Goal: Task Accomplishment & Management: Manage account settings

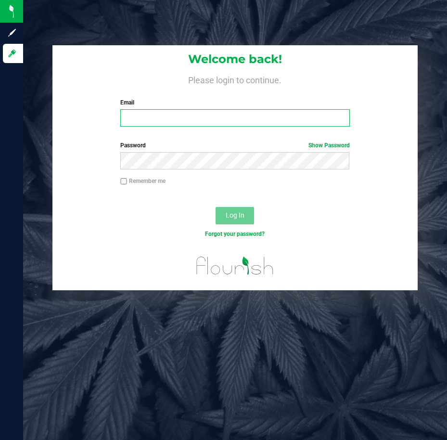
click at [262, 120] on input "Email" at bounding box center [234, 117] width 229 height 17
type input "[EMAIL_ADDRESS][DOMAIN_NAME]"
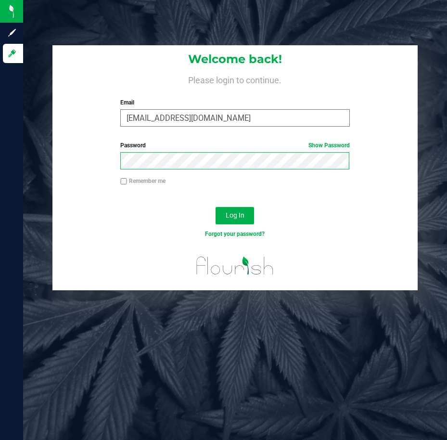
click at [216, 207] on button "Log In" at bounding box center [235, 215] width 38 height 17
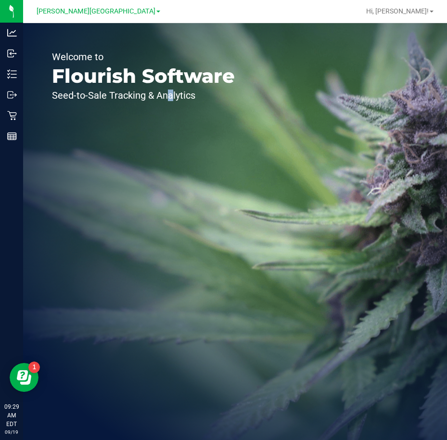
click at [169, 142] on div "Welcome to Flourish Software Seed-to-Sale Tracking & Analytics" at bounding box center [143, 231] width 241 height 417
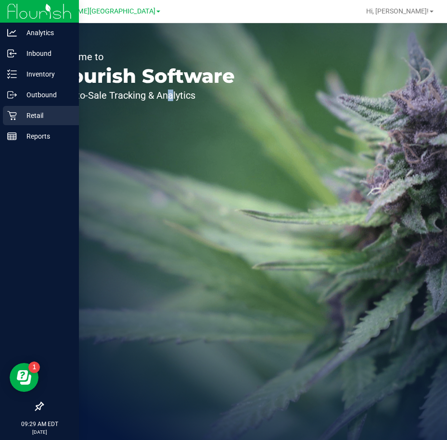
click at [37, 110] on p "Retail" at bounding box center [46, 116] width 58 height 12
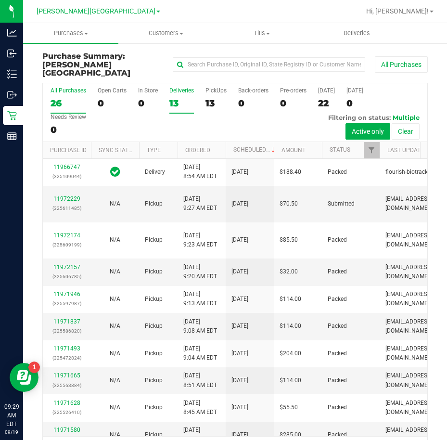
click at [172, 98] on div "13" at bounding box center [181, 103] width 25 height 11
click at [0, 0] on input "Deliveries 13" at bounding box center [0, 0] width 0 height 0
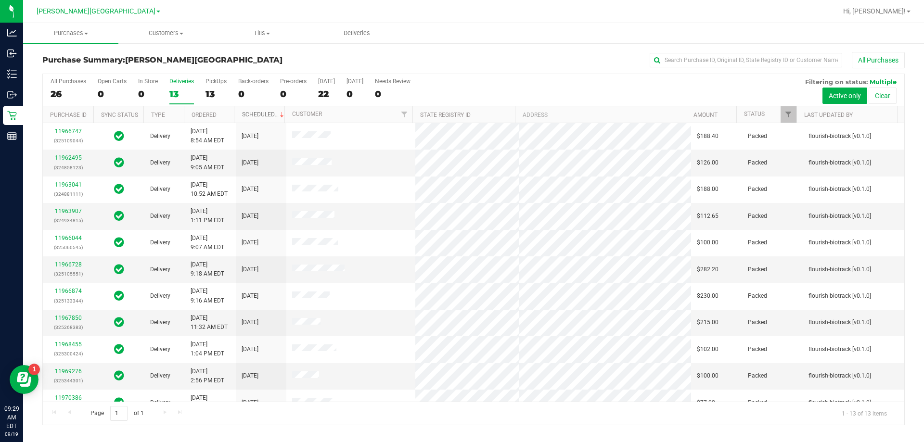
click at [279, 116] on span at bounding box center [282, 115] width 8 height 8
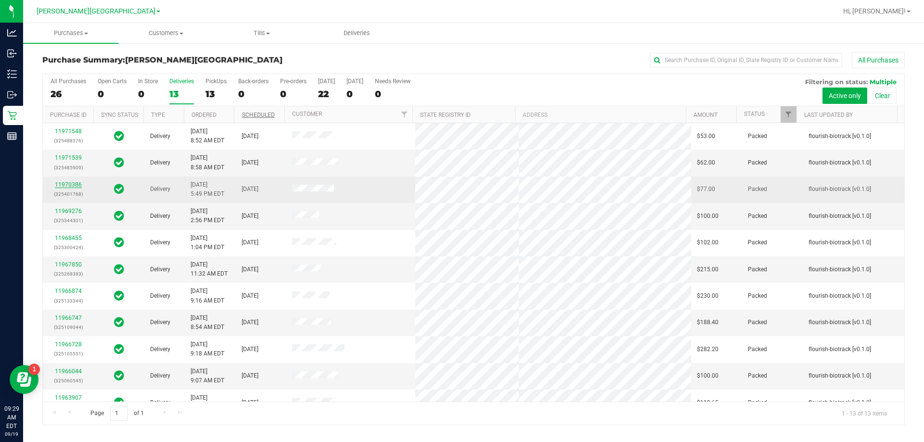
click at [59, 187] on link "11970386" at bounding box center [68, 184] width 27 height 7
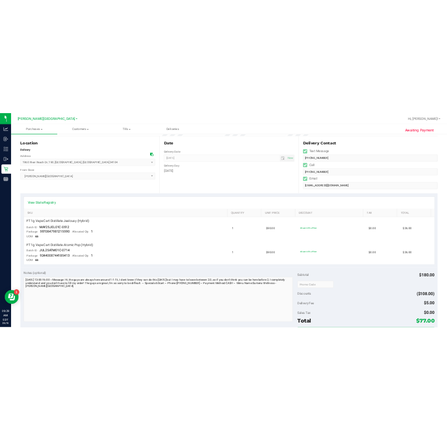
scroll to position [241, 0]
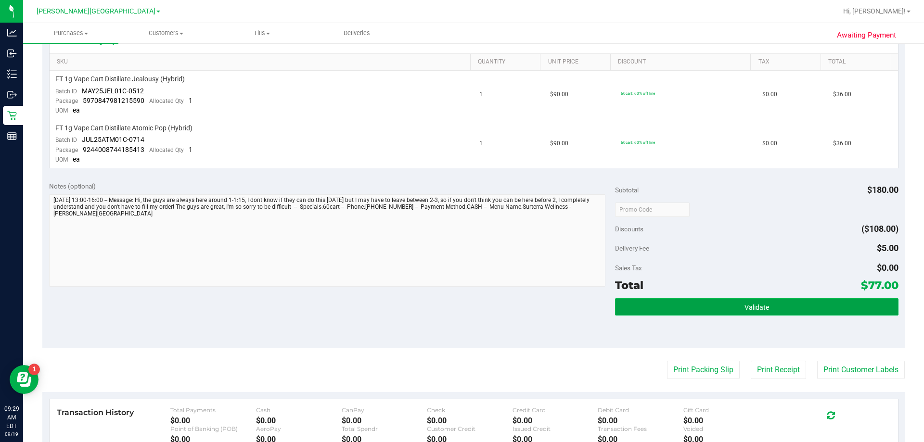
click at [446, 298] on button "Validate" at bounding box center [756, 306] width 283 height 17
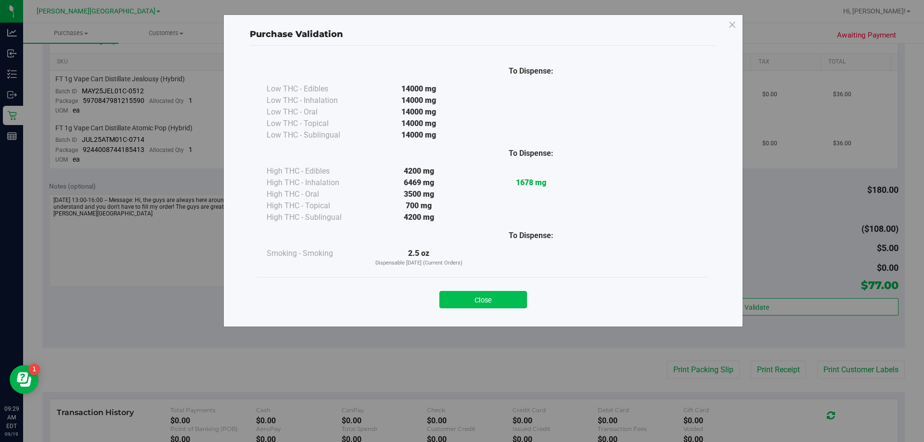
click at [446, 306] on button "Close" at bounding box center [483, 299] width 88 height 17
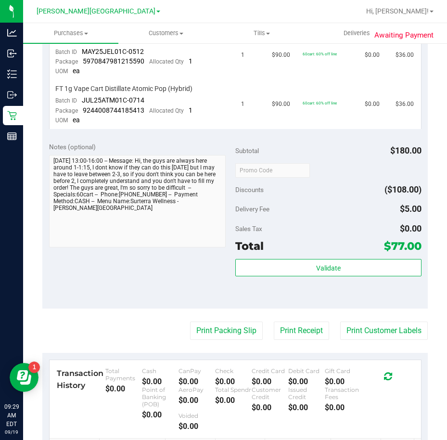
scroll to position [289, 0]
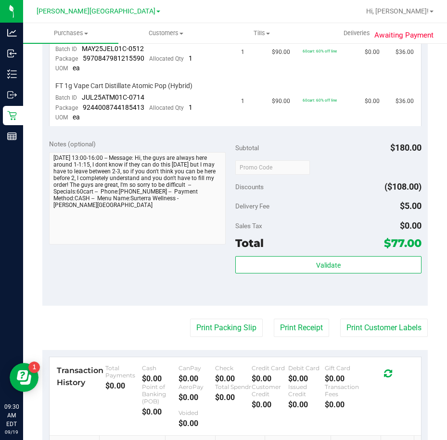
click at [101, 270] on div "Notes (optional) Subtotal $180.00 Discounts ($108.00) Delivery Fee $5.00 Sales …" at bounding box center [234, 218] width 385 height 173
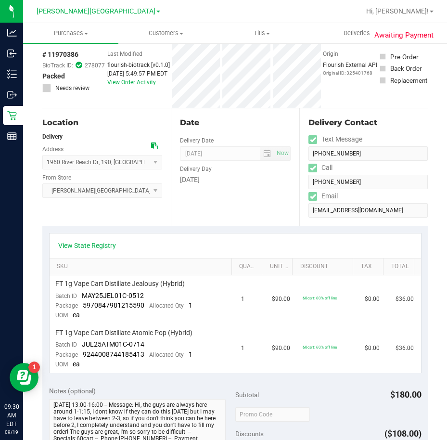
scroll to position [0, 0]
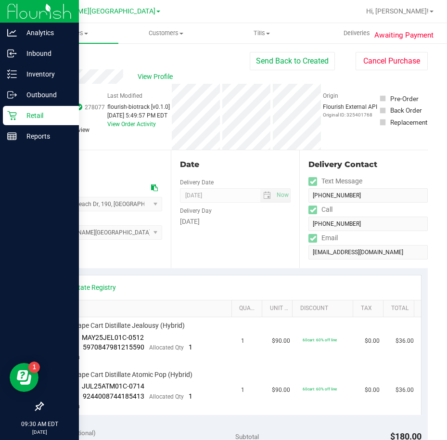
click at [25, 112] on p "Retail" at bounding box center [46, 116] width 58 height 12
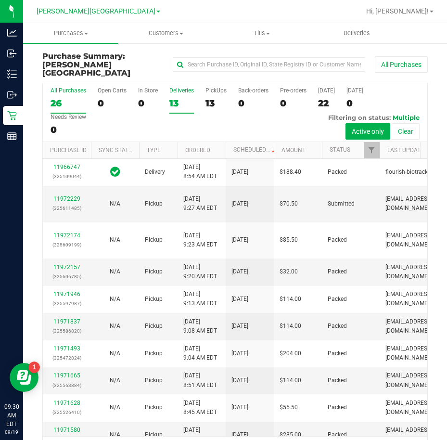
click at [176, 88] on label "Deliveries 13" at bounding box center [181, 100] width 25 height 26
click at [0, 0] on input "Deliveries 13" at bounding box center [0, 0] width 0 height 0
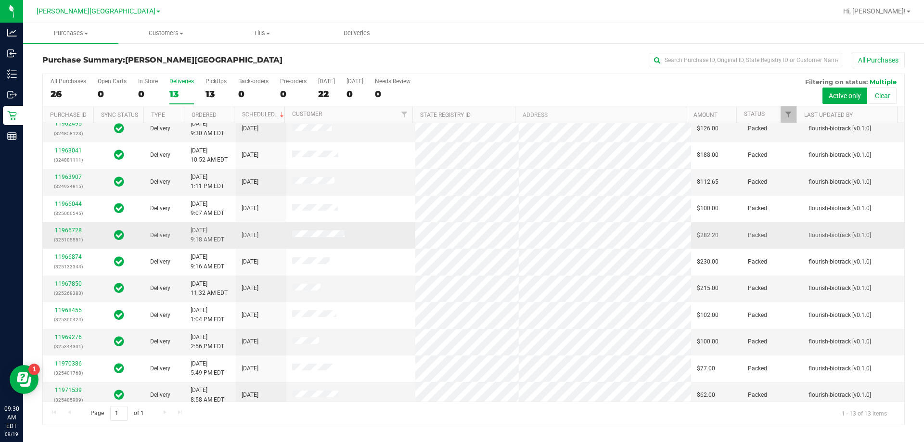
scroll to position [67, 0]
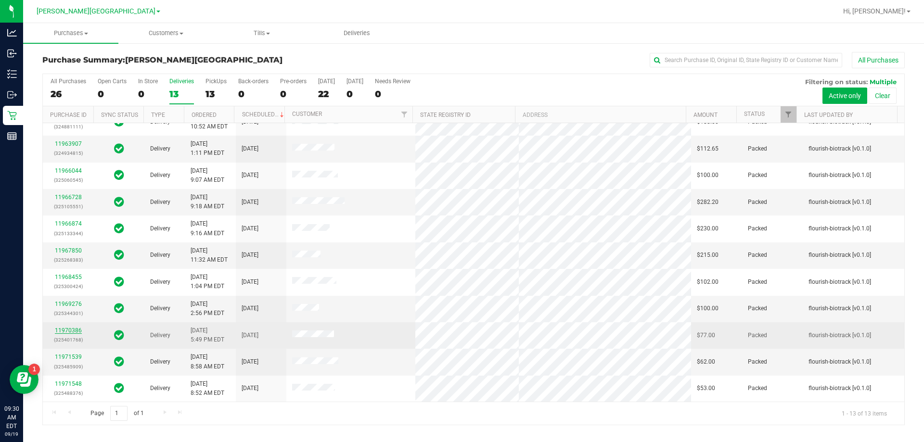
click at [64, 333] on link "11970386" at bounding box center [68, 330] width 27 height 7
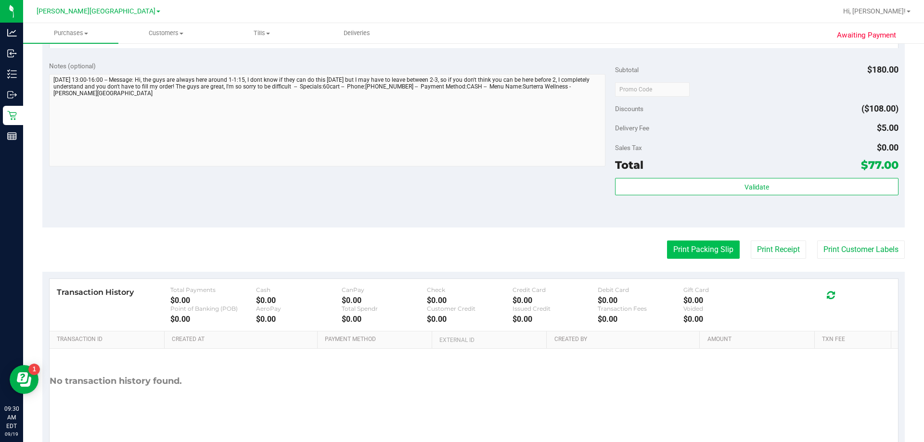
scroll to position [337, 0]
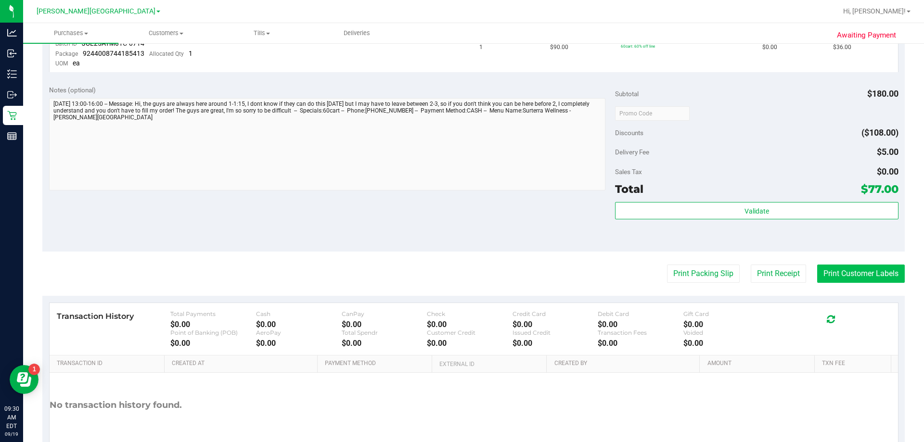
click at [446, 275] on button "Print Customer Labels" at bounding box center [861, 274] width 88 height 18
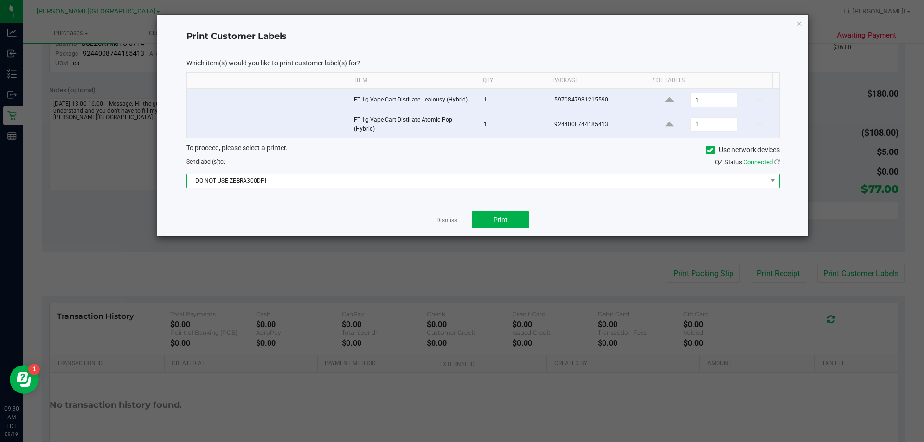
click at [364, 179] on span "DO NOT USE ZEBRA300DPI" at bounding box center [477, 180] width 580 height 13
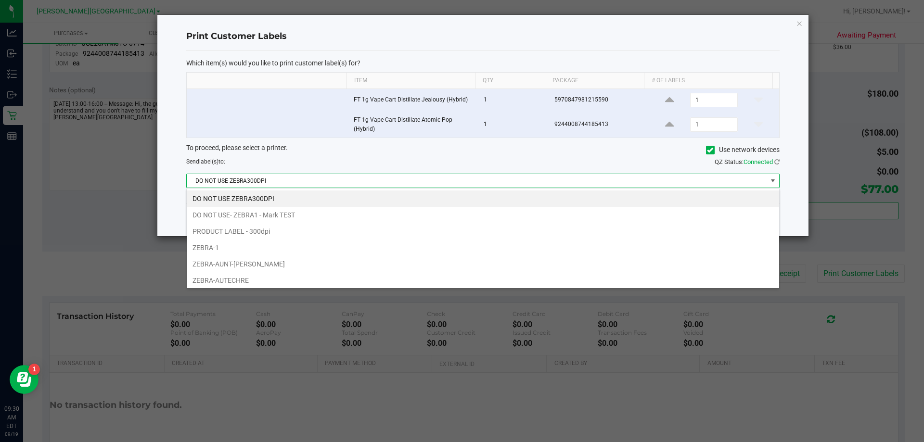
scroll to position [14, 593]
click at [308, 274] on li "ZEBRA-AUTECHRE" at bounding box center [483, 280] width 592 height 16
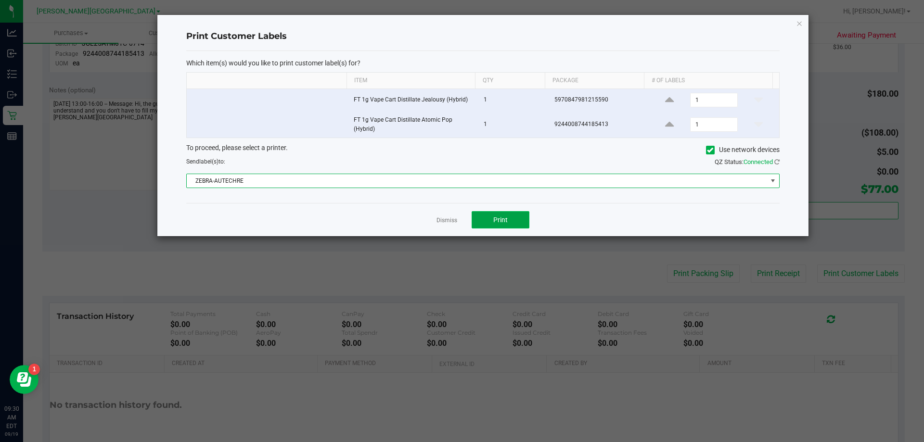
click at [446, 220] on button "Print" at bounding box center [500, 219] width 58 height 17
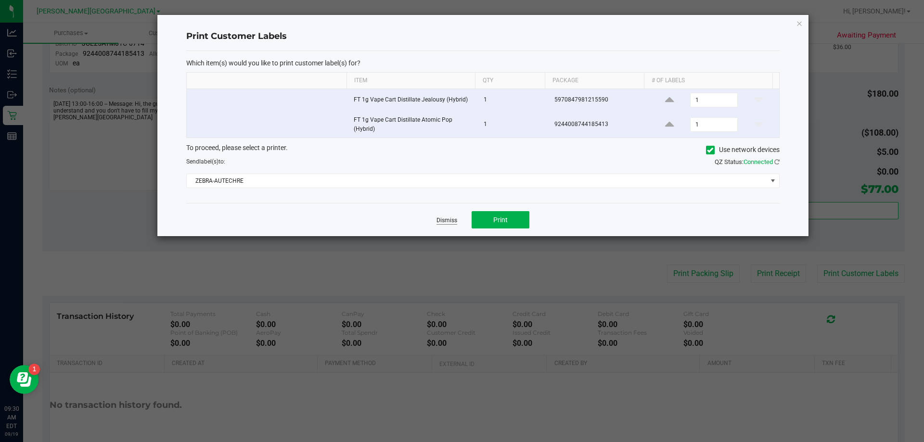
click at [445, 219] on link "Dismiss" at bounding box center [446, 220] width 21 height 8
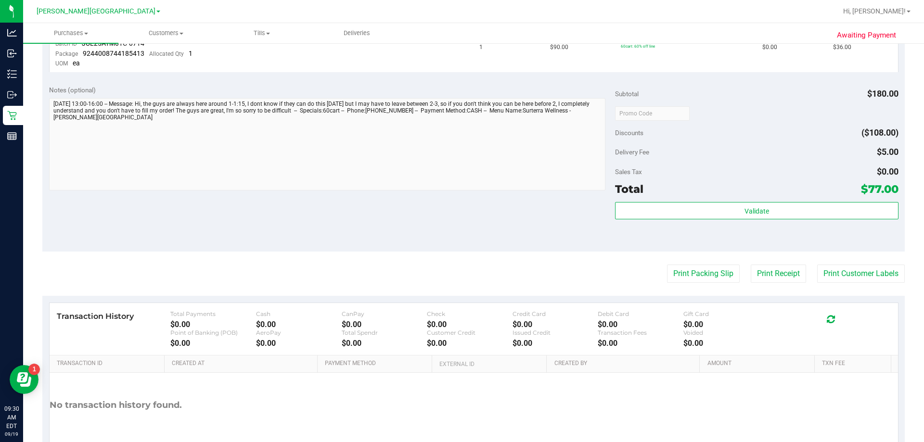
click at [446, 261] on purchase-details "Back Send Back to Created Cancel Purchase View Profile # 11970386 BioTrack ID: …" at bounding box center [473, 95] width 862 height 761
click at [446, 271] on button "Print Receipt" at bounding box center [777, 274] width 55 height 18
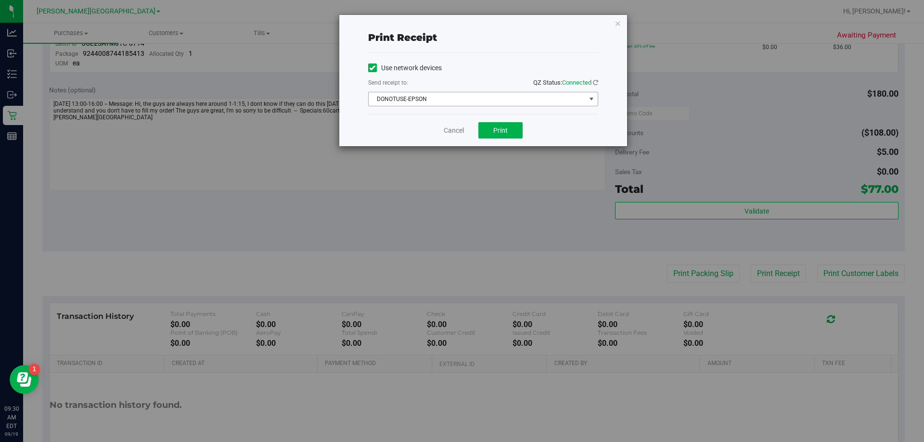
click at [446, 99] on span "DONOTUSE-EPSON" at bounding box center [476, 98] width 217 height 13
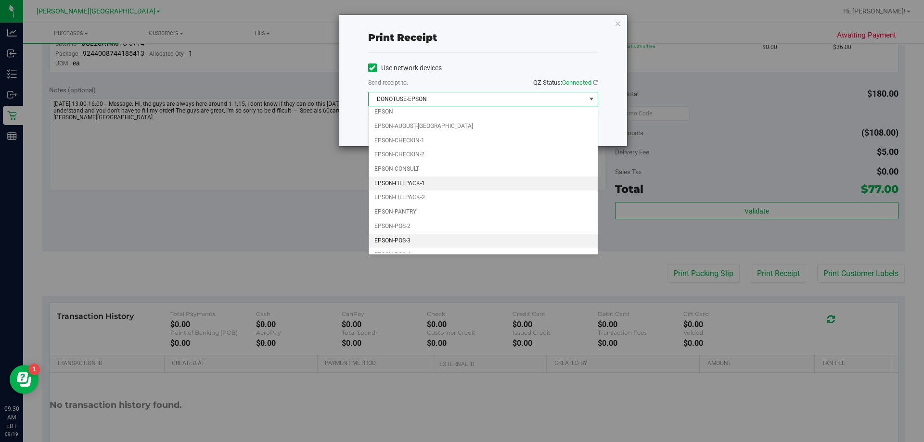
scroll to position [27, 0]
drag, startPoint x: 426, startPoint y: 227, endPoint x: 509, endPoint y: 190, distance: 91.1
click at [427, 228] on li "EPSON-POS-3" at bounding box center [482, 231] width 229 height 14
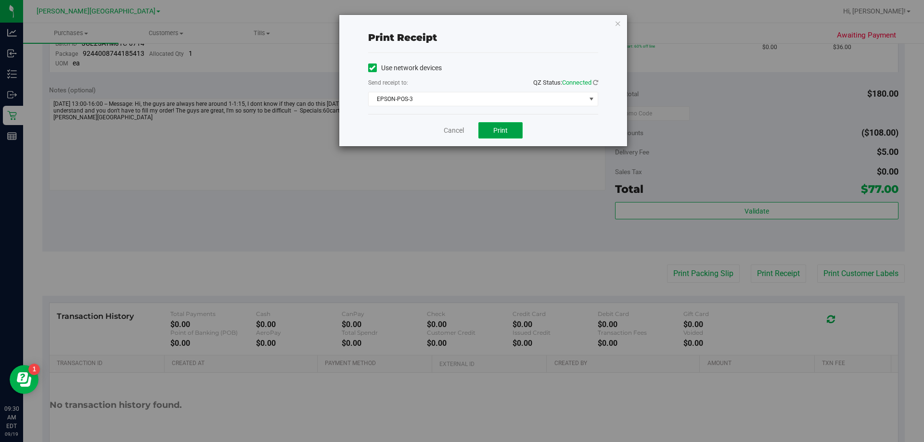
drag, startPoint x: 505, startPoint y: 130, endPoint x: 743, endPoint y: 172, distance: 241.4
click at [446, 135] on button "Print" at bounding box center [500, 130] width 44 height 16
click at [446, 125] on button "Print" at bounding box center [500, 130] width 44 height 16
click at [446, 127] on link "Cancel" at bounding box center [454, 131] width 20 height 10
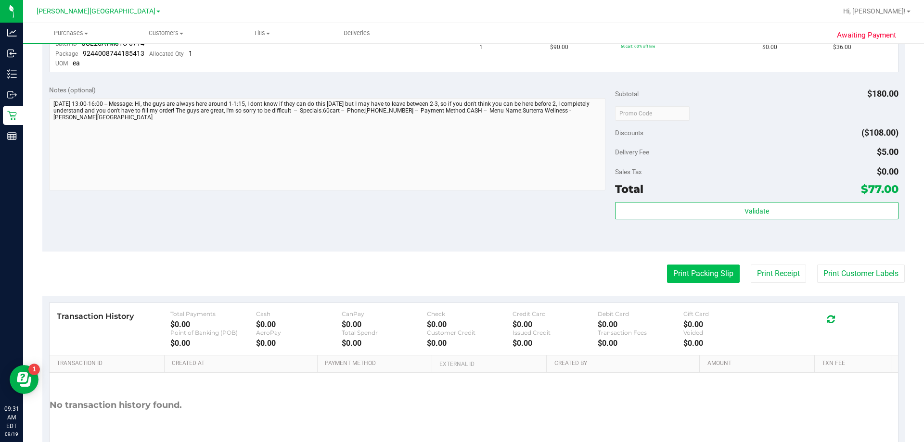
click at [446, 283] on button "Print Packing Slip" at bounding box center [703, 274] width 73 height 18
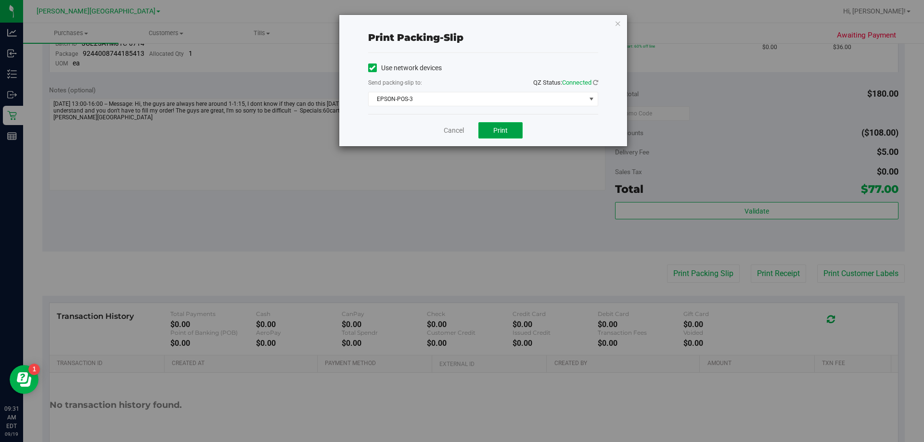
click at [446, 127] on span "Print" at bounding box center [500, 131] width 14 height 8
click at [446, 133] on link "Cancel" at bounding box center [454, 131] width 20 height 10
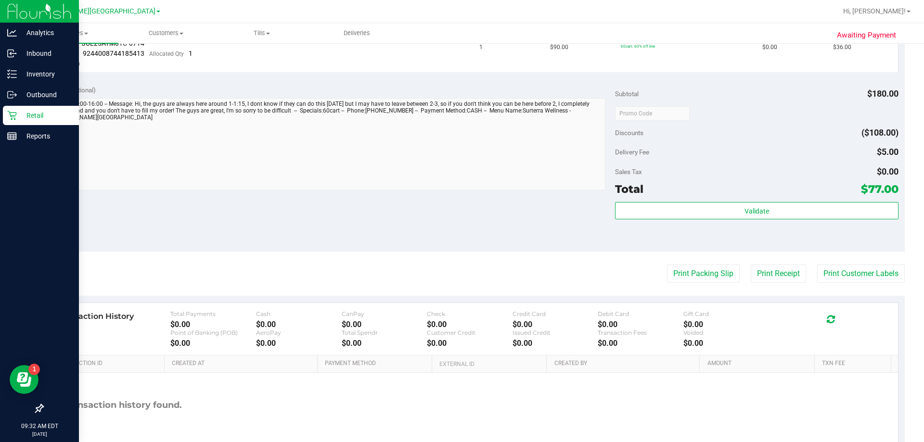
click at [41, 110] on p "Retail" at bounding box center [46, 116] width 58 height 12
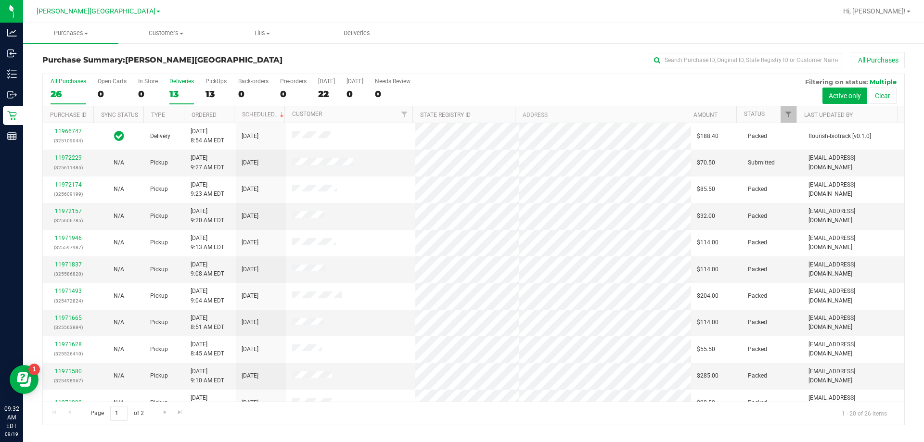
click at [180, 92] on div "13" at bounding box center [181, 94] width 25 height 11
click at [0, 0] on input "Deliveries 13" at bounding box center [0, 0] width 0 height 0
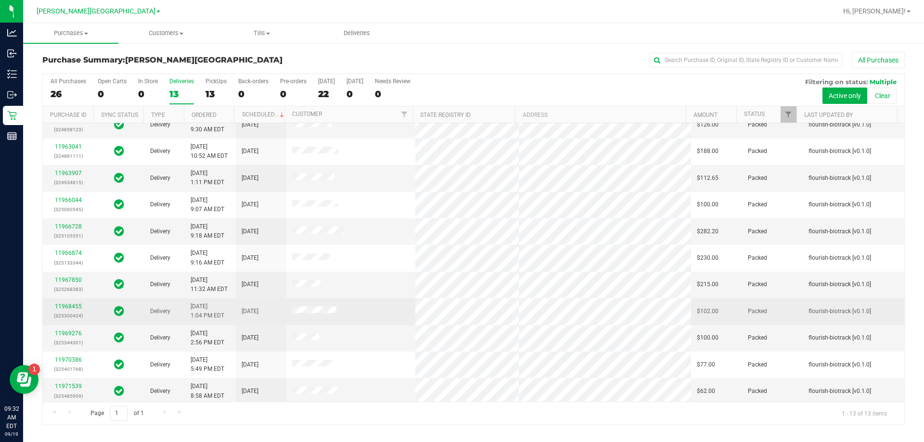
scroll to position [67, 0]
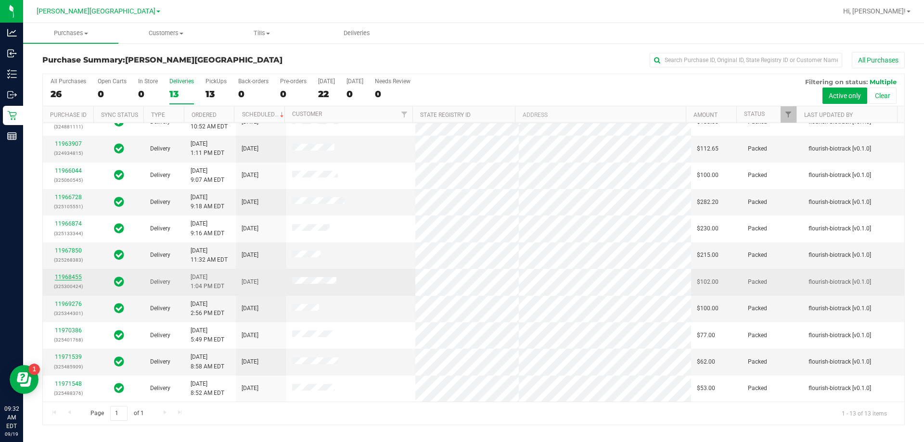
click at [65, 277] on link "11968455" at bounding box center [68, 277] width 27 height 7
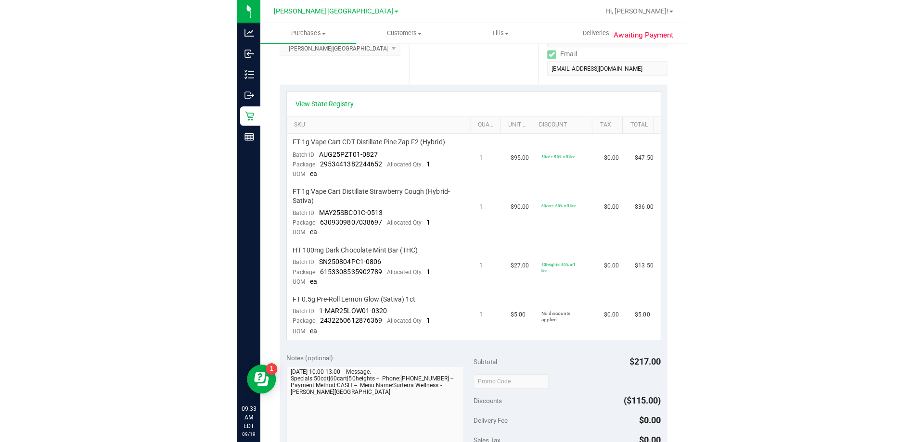
scroll to position [96, 0]
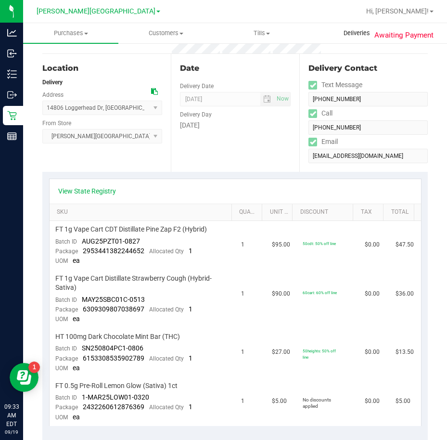
drag, startPoint x: 252, startPoint y: 157, endPoint x: 378, endPoint y: 26, distance: 181.7
click at [266, 150] on div "Date Delivery Date [DATE] Now [DATE] 08:00 AM Now Delivery Day [DATE]" at bounding box center [235, 113] width 128 height 118
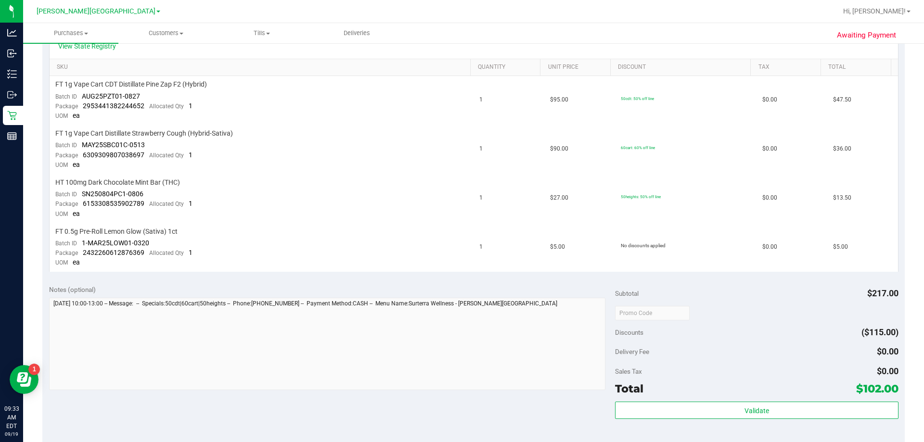
scroll to position [337, 0]
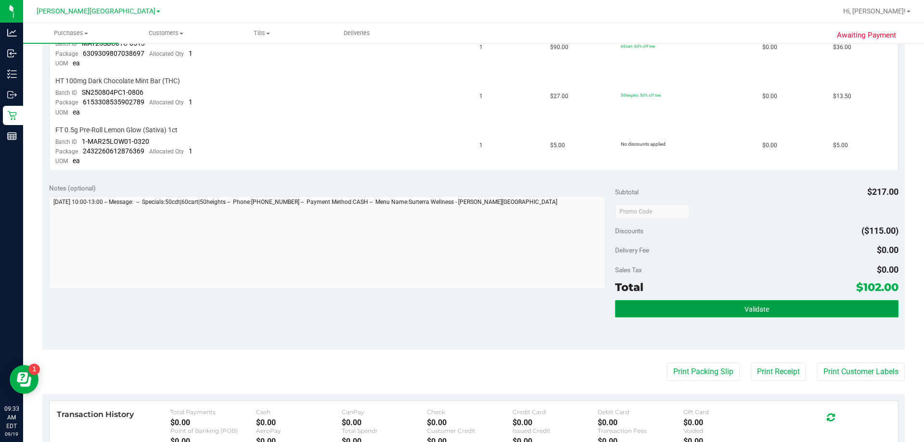
click at [446, 308] on button "Validate" at bounding box center [756, 308] width 283 height 17
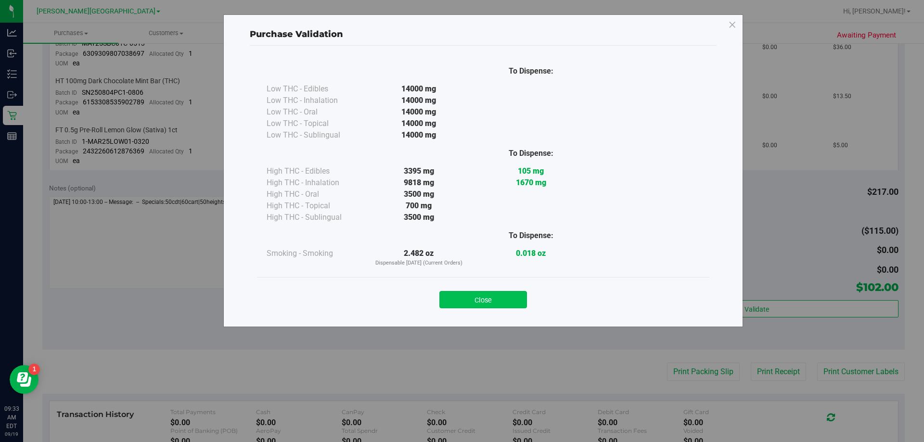
click at [446, 304] on button "Close" at bounding box center [483, 299] width 88 height 17
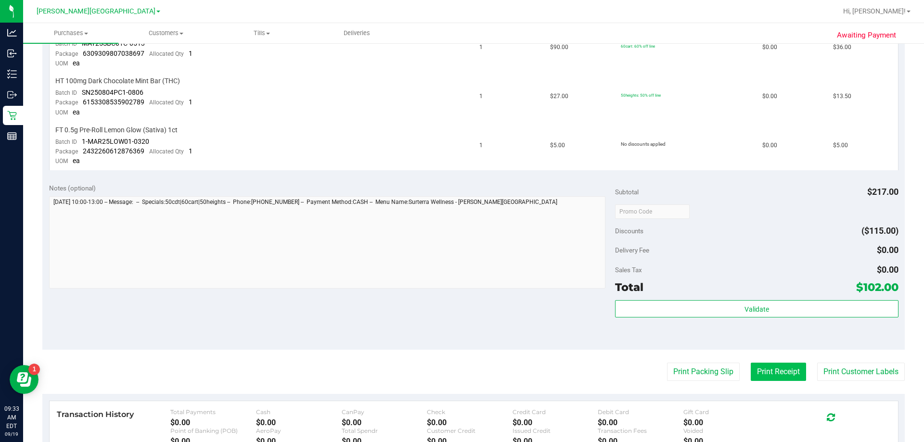
click at [446, 372] on button "Print Receipt" at bounding box center [777, 372] width 55 height 18
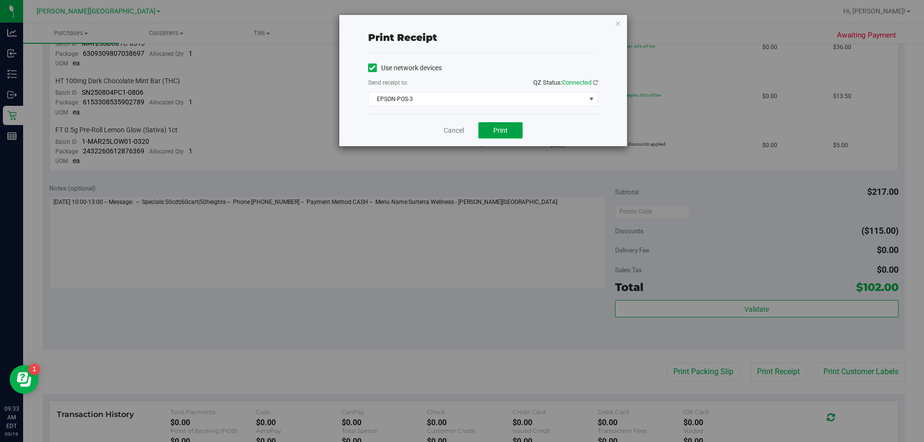
click at [446, 129] on button "Print" at bounding box center [500, 130] width 44 height 16
click at [446, 131] on button "Print" at bounding box center [500, 130] width 44 height 16
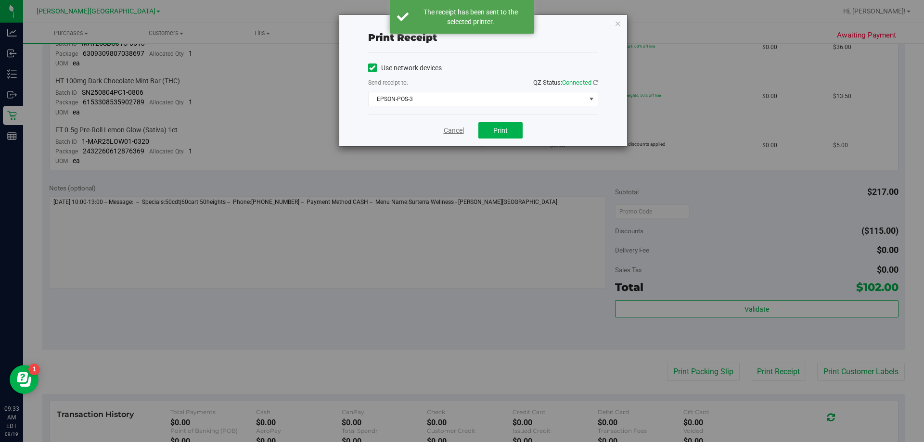
click at [446, 129] on link "Cancel" at bounding box center [454, 131] width 20 height 10
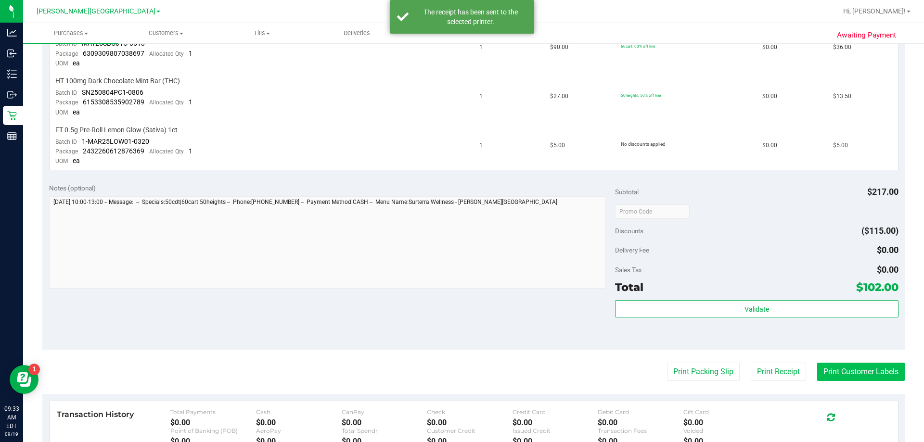
click at [446, 374] on button "Print Customer Labels" at bounding box center [861, 372] width 88 height 18
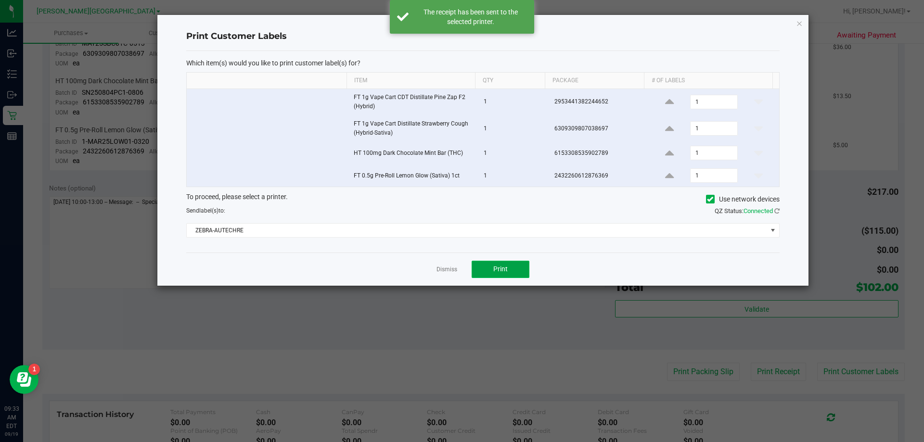
click at [446, 267] on button "Print" at bounding box center [500, 269] width 58 height 17
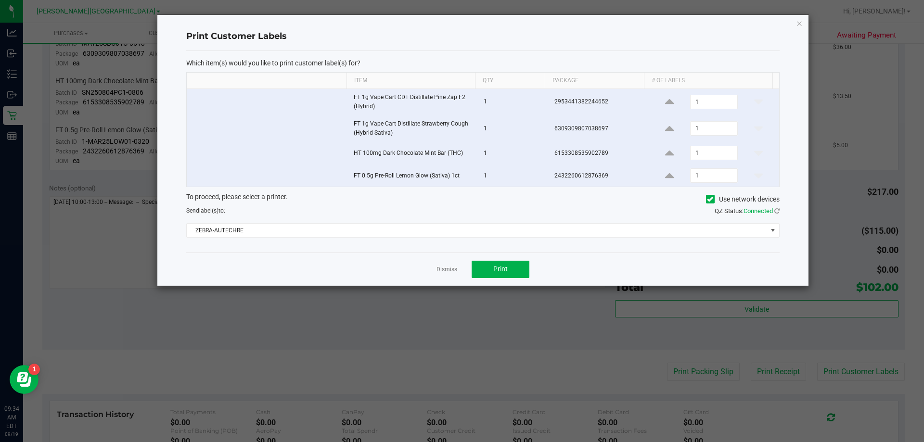
click at [443, 265] on app-cancel-button "Dismiss" at bounding box center [446, 269] width 21 height 10
click at [443, 266] on link "Dismiss" at bounding box center [446, 270] width 21 height 8
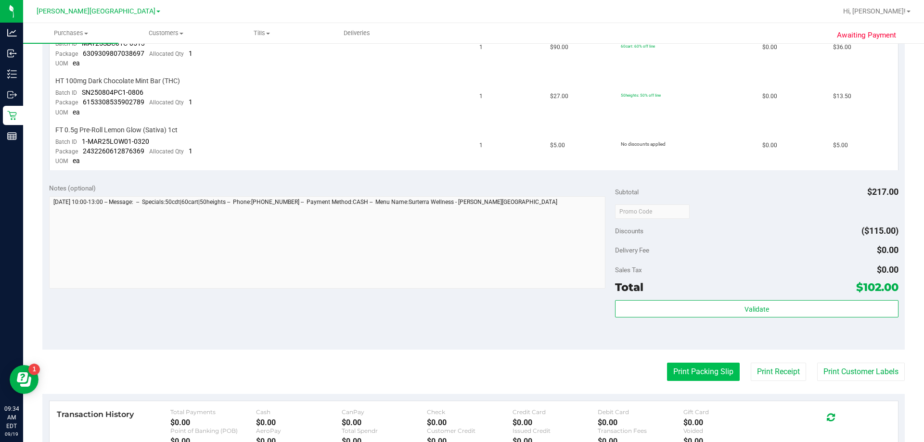
click at [446, 375] on button "Print Packing Slip" at bounding box center [703, 372] width 73 height 18
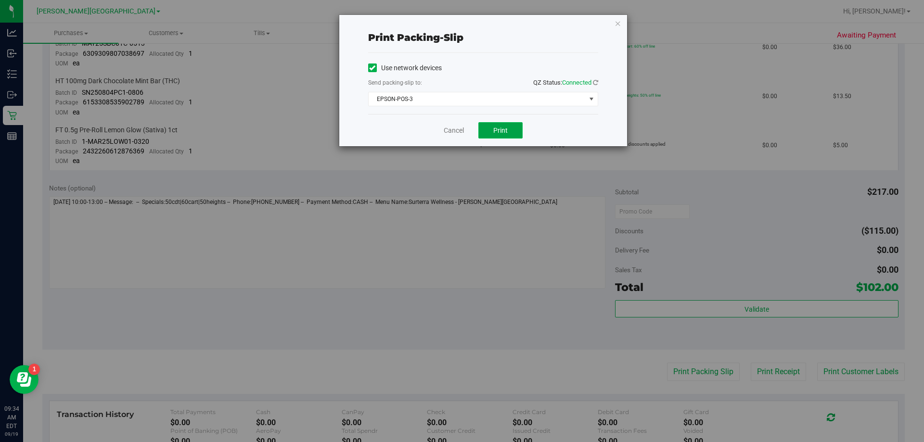
click at [446, 125] on button "Print" at bounding box center [500, 130] width 44 height 16
click at [446, 136] on div "Cancel Print" at bounding box center [483, 130] width 230 height 32
click at [446, 132] on link "Cancel" at bounding box center [454, 131] width 20 height 10
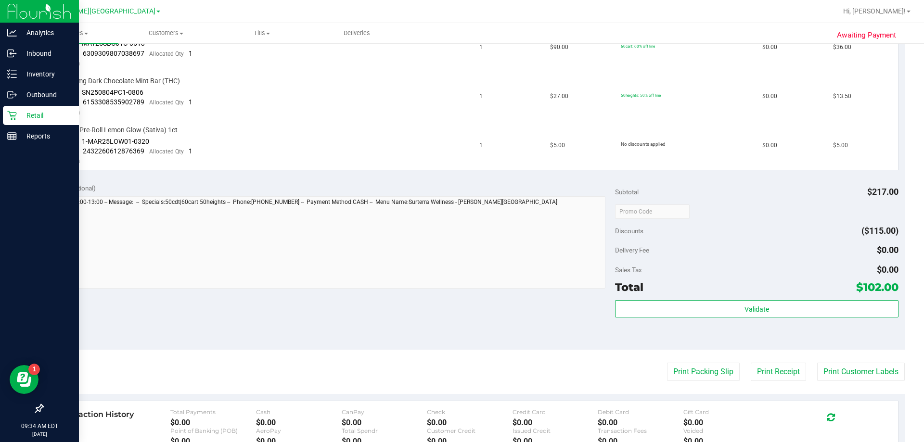
click at [15, 112] on icon at bounding box center [12, 116] width 10 height 10
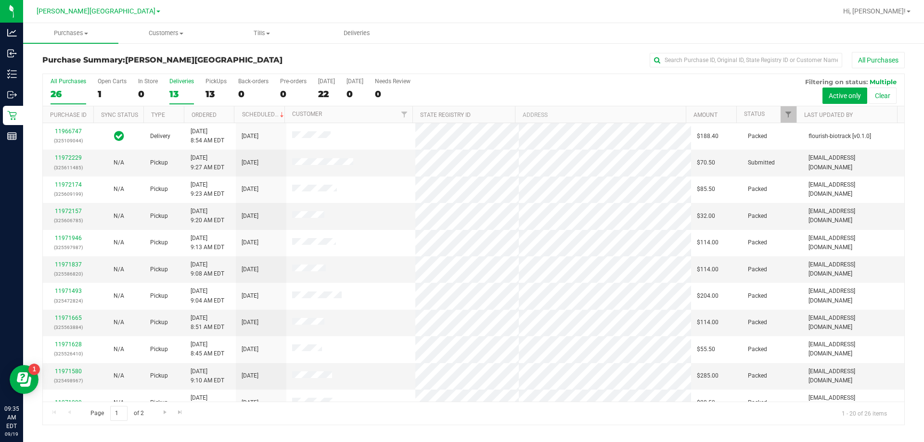
click at [181, 99] on div "13" at bounding box center [181, 94] width 25 height 11
click at [0, 0] on input "Deliveries 13" at bounding box center [0, 0] width 0 height 0
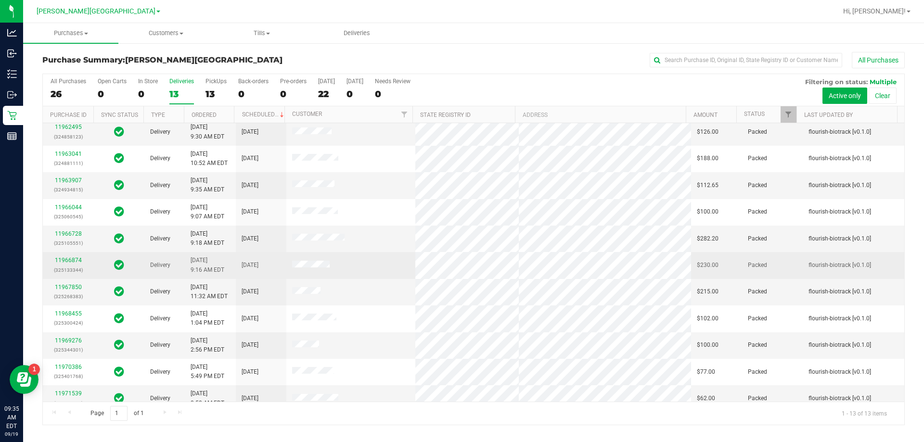
scroll to position [67, 0]
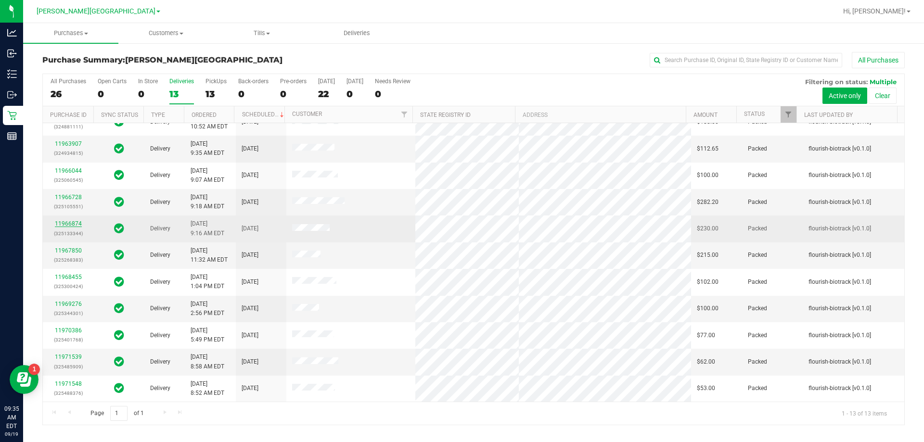
click at [65, 225] on link "11966874" at bounding box center [68, 223] width 27 height 7
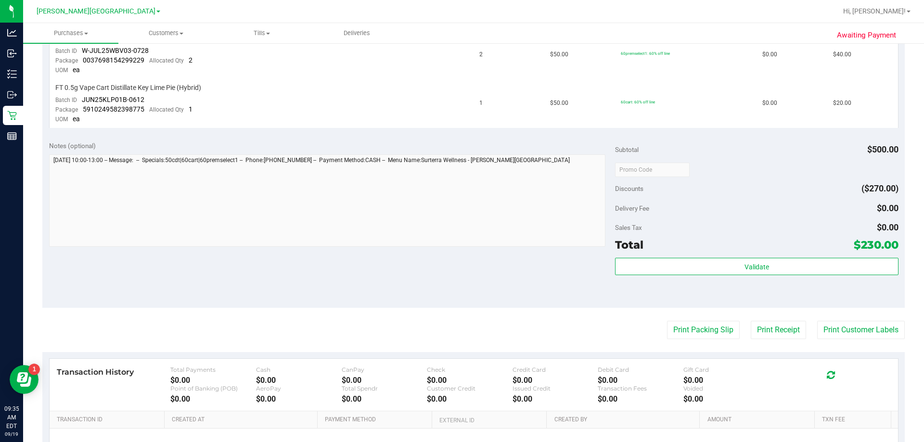
scroll to position [481, 0]
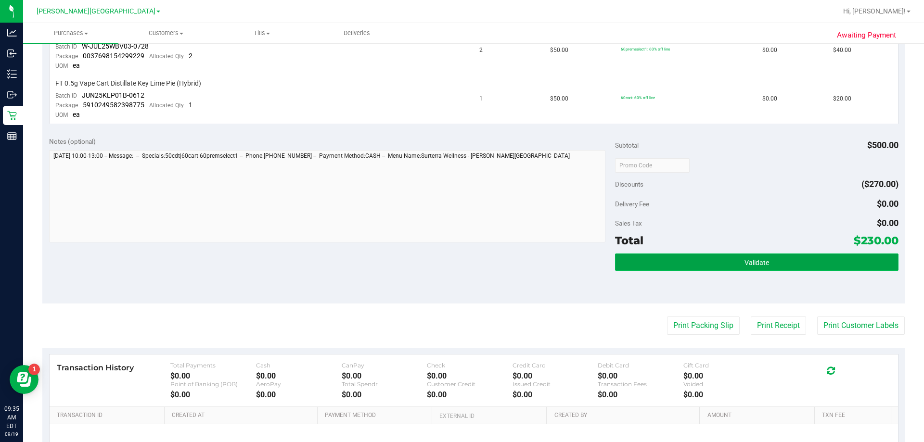
click at [446, 267] on button "Validate" at bounding box center [756, 262] width 283 height 17
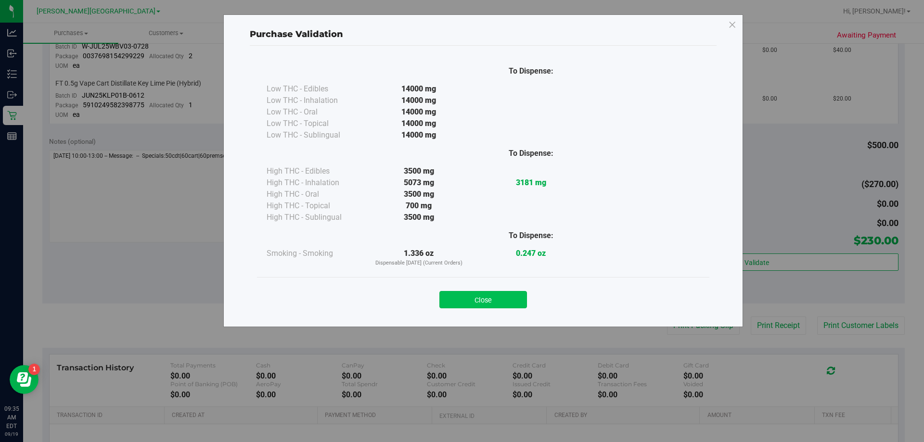
click at [446, 295] on button "Close" at bounding box center [483, 299] width 88 height 17
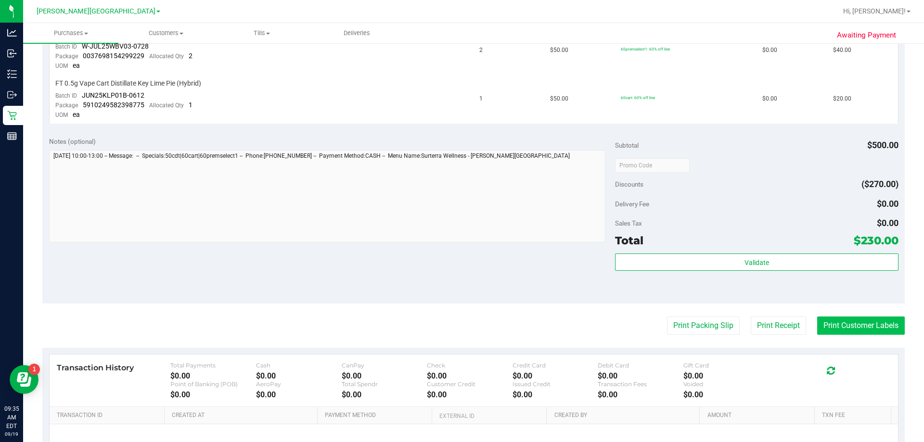
click at [446, 322] on button "Print Customer Labels" at bounding box center [861, 326] width 88 height 18
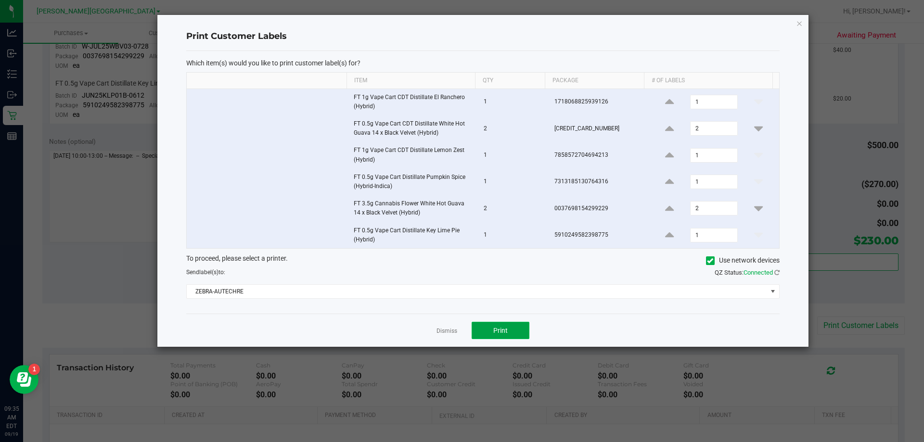
click at [446, 329] on span "Print" at bounding box center [500, 331] width 14 height 8
click at [446, 332] on link "Dismiss" at bounding box center [446, 331] width 21 height 8
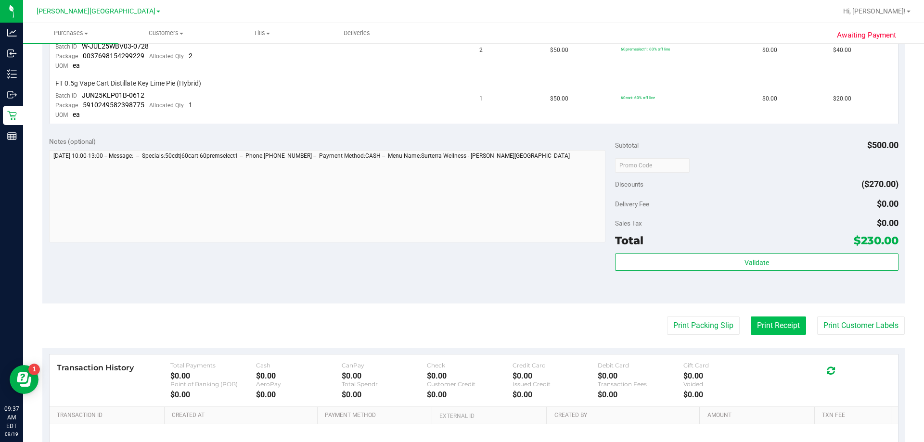
click at [446, 323] on button "Print Receipt" at bounding box center [777, 326] width 55 height 18
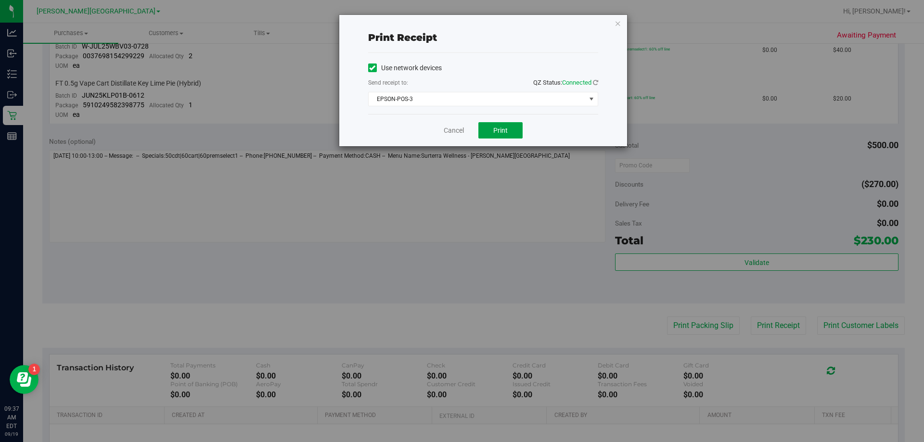
drag, startPoint x: 503, startPoint y: 132, endPoint x: 598, endPoint y: 173, distance: 103.7
click at [446, 131] on span "Print" at bounding box center [500, 131] width 14 height 8
click at [446, 133] on span "Print" at bounding box center [500, 131] width 14 height 8
click at [446, 127] on link "Cancel" at bounding box center [454, 131] width 20 height 10
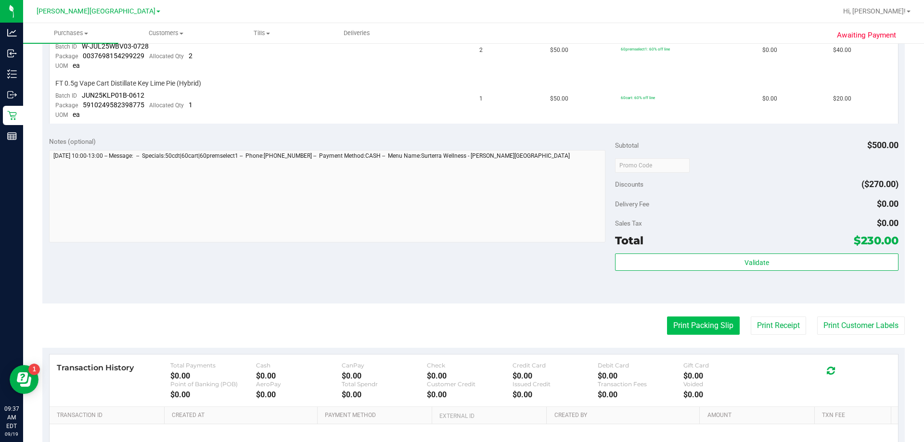
click at [446, 326] on button "Print Packing Slip" at bounding box center [703, 326] width 73 height 18
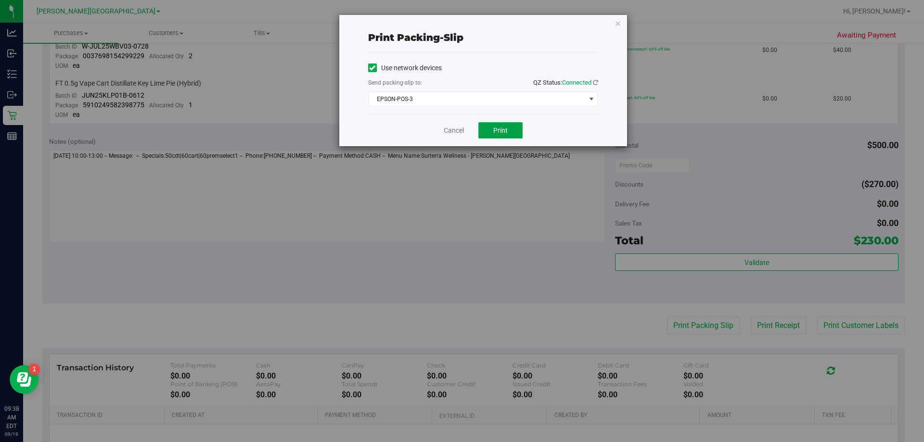
click at [446, 134] on button "Print" at bounding box center [500, 130] width 44 height 16
click at [446, 132] on link "Cancel" at bounding box center [454, 131] width 20 height 10
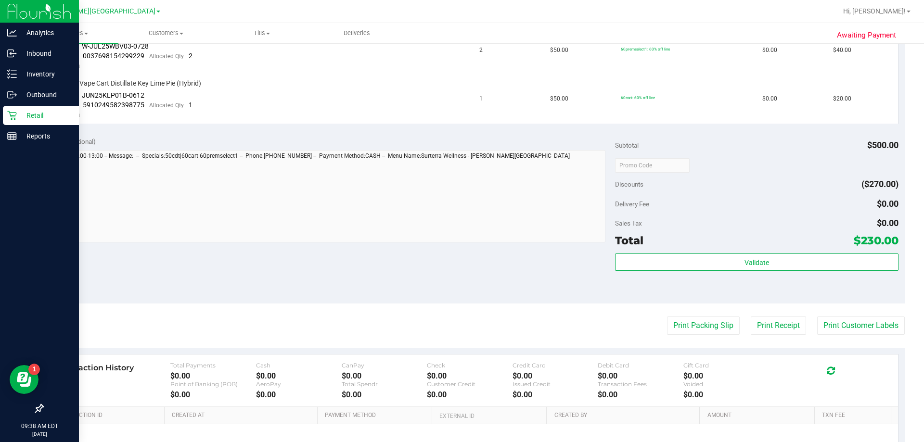
click at [24, 114] on p "Retail" at bounding box center [46, 116] width 58 height 12
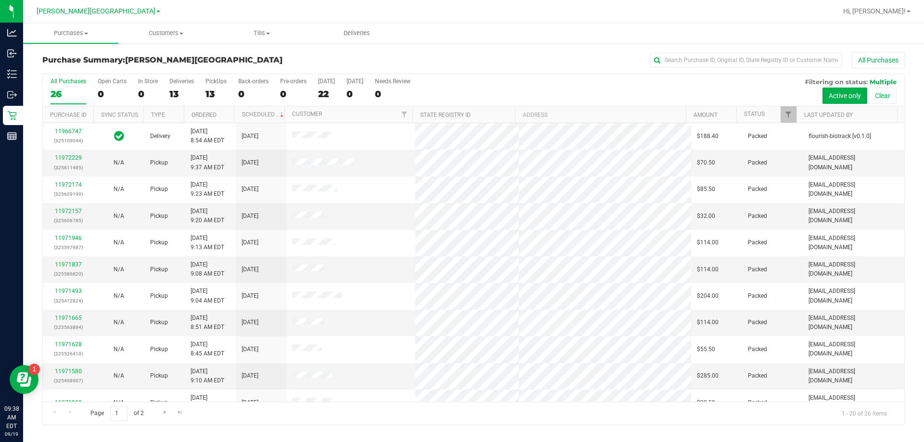
click at [178, 92] on div "13" at bounding box center [181, 94] width 25 height 11
click at [0, 0] on input "Deliveries 13" at bounding box center [0, 0] width 0 height 0
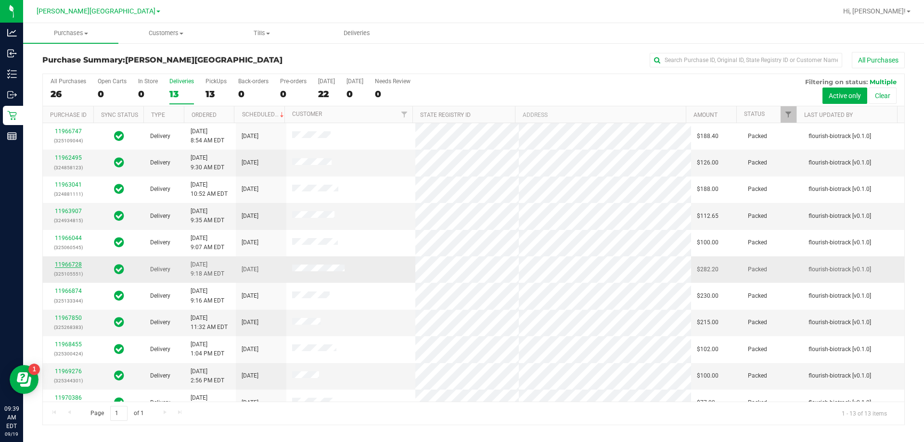
click at [73, 263] on link "11966728" at bounding box center [68, 264] width 27 height 7
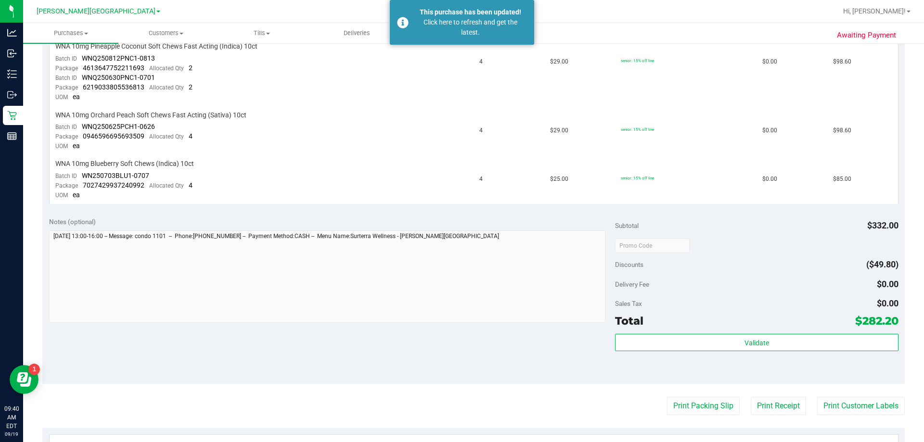
scroll to position [289, 0]
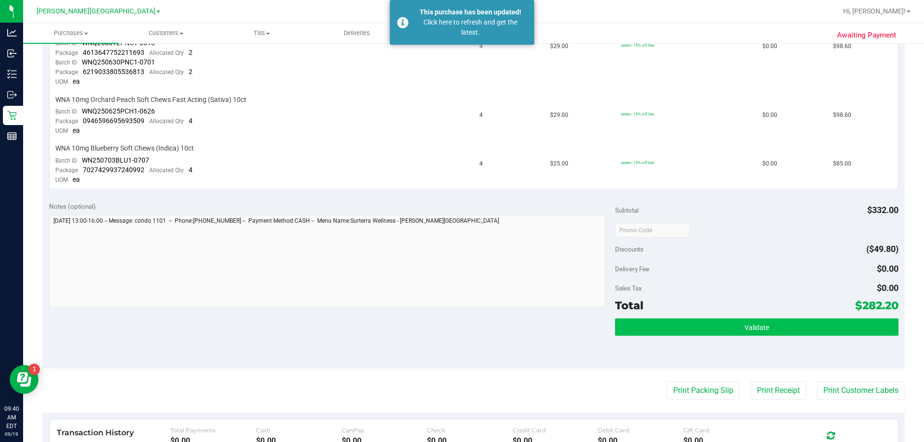
click at [446, 316] on div "Subtotal $332.00 Discounts ($49.80) Delivery Fee $0.00 Sales Tax $0.00 Total $2…" at bounding box center [756, 282] width 283 height 160
click at [446, 331] on button "Validate" at bounding box center [756, 326] width 283 height 17
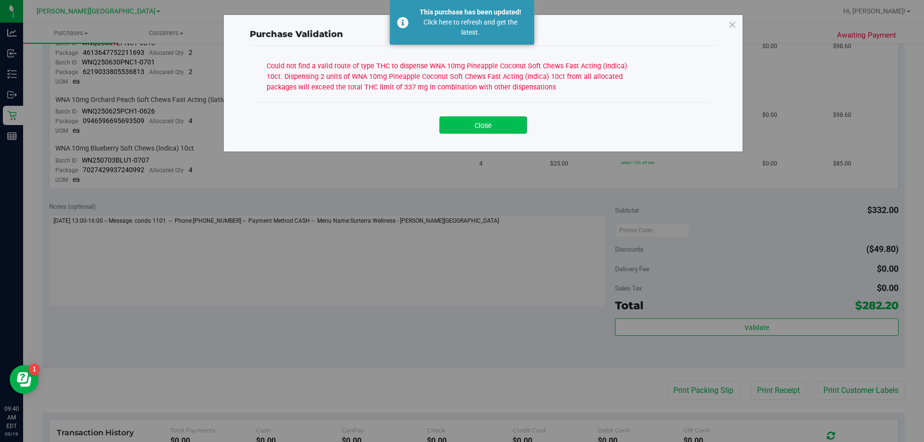
click at [446, 127] on button "Close" at bounding box center [483, 124] width 88 height 17
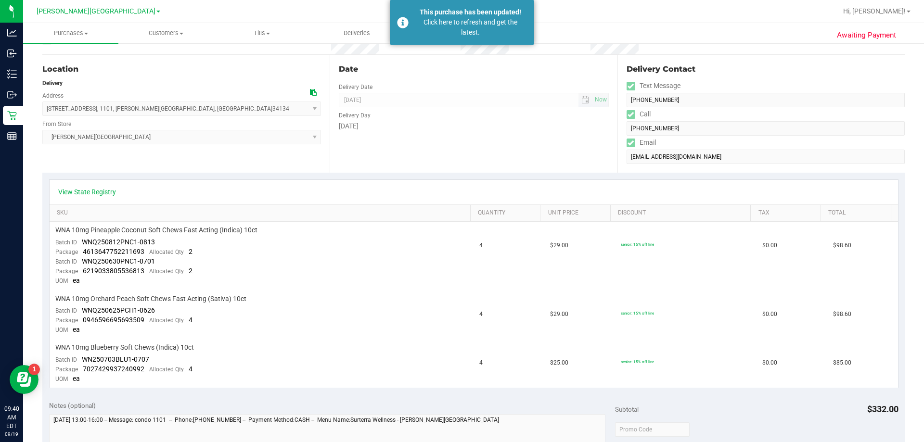
scroll to position [0, 0]
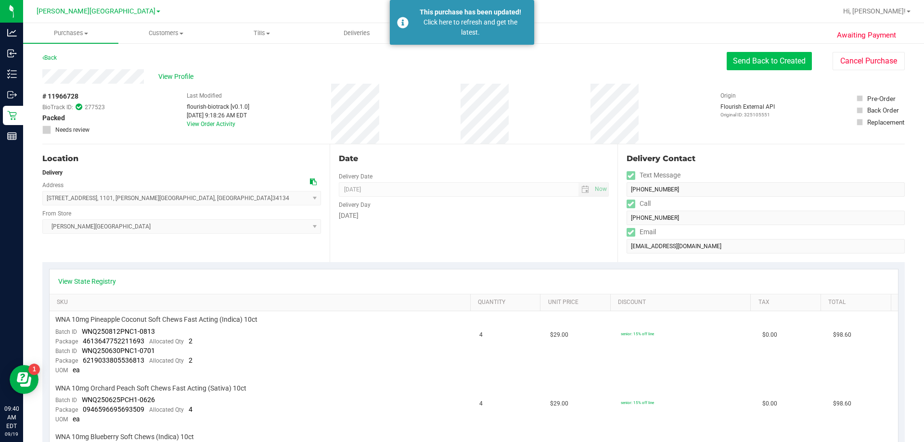
click at [446, 63] on button "Send Back to Created" at bounding box center [768, 61] width 85 height 18
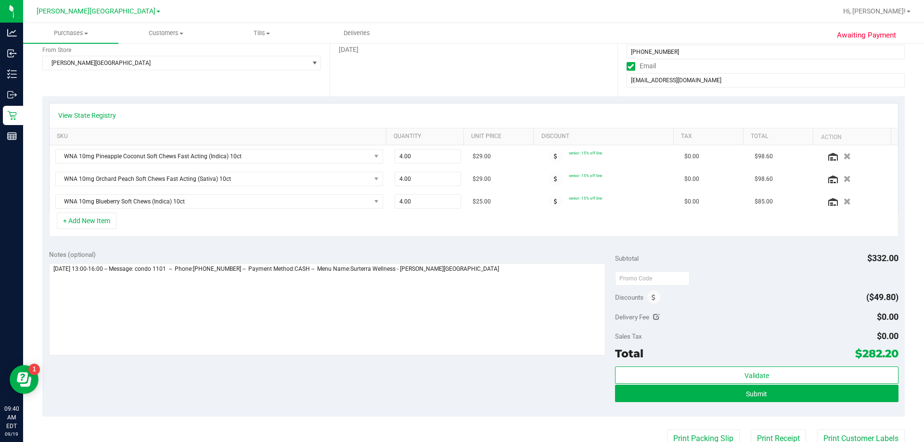
scroll to position [337, 0]
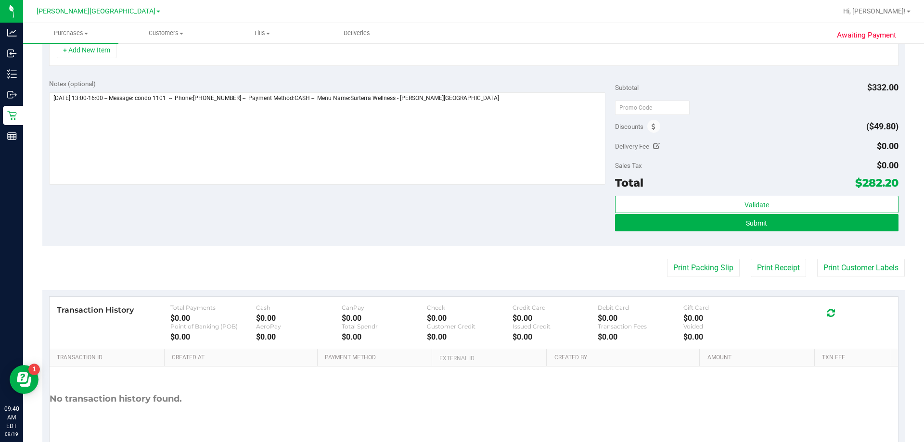
click at [446, 194] on div "Subtotal $332.00 Discounts ($49.80) Delivery Fee $0.00 Sales Tax $0.00 Total $2…" at bounding box center [756, 159] width 283 height 160
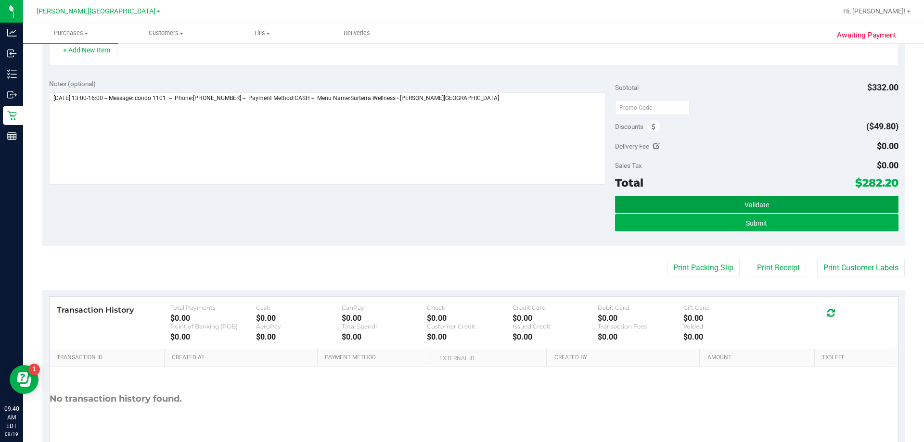
click at [446, 199] on button "Validate" at bounding box center [756, 204] width 283 height 17
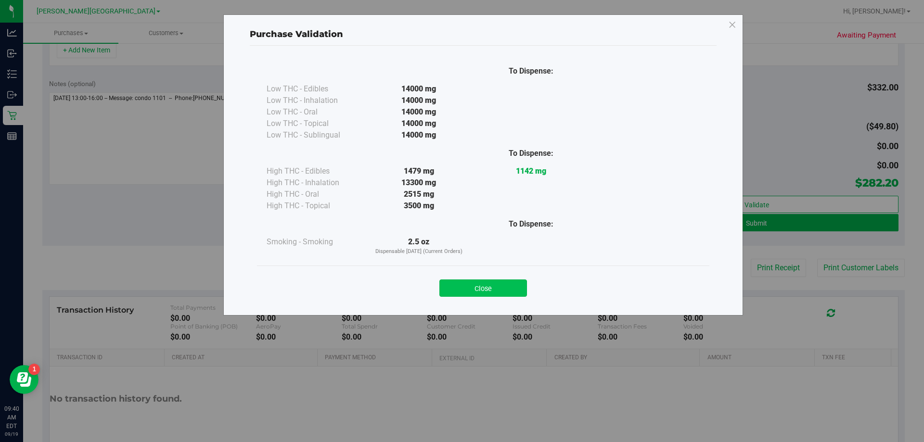
click at [446, 291] on button "Close" at bounding box center [483, 287] width 88 height 17
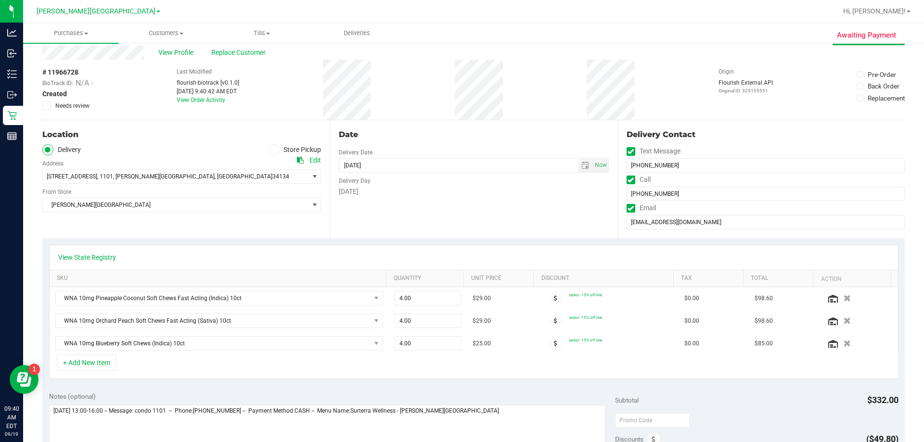
scroll to position [0, 0]
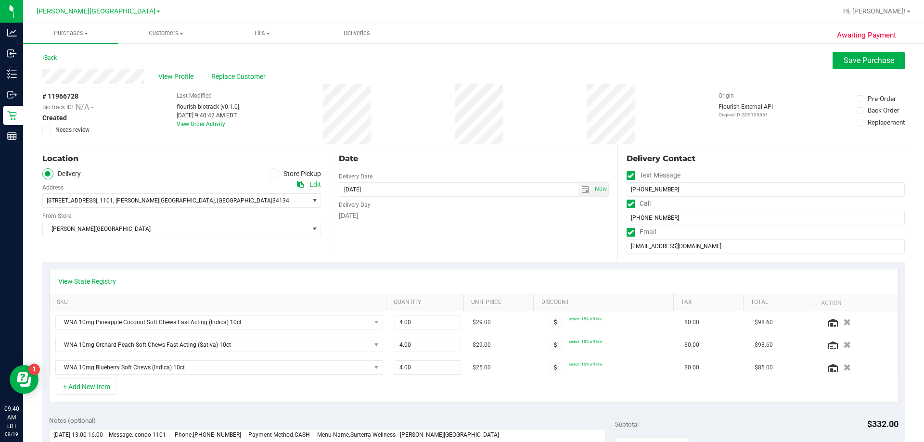
click at [276, 173] on span at bounding box center [273, 173] width 11 height 11
click at [0, 0] on input "Store Pickup" at bounding box center [0, 0] width 0 height 0
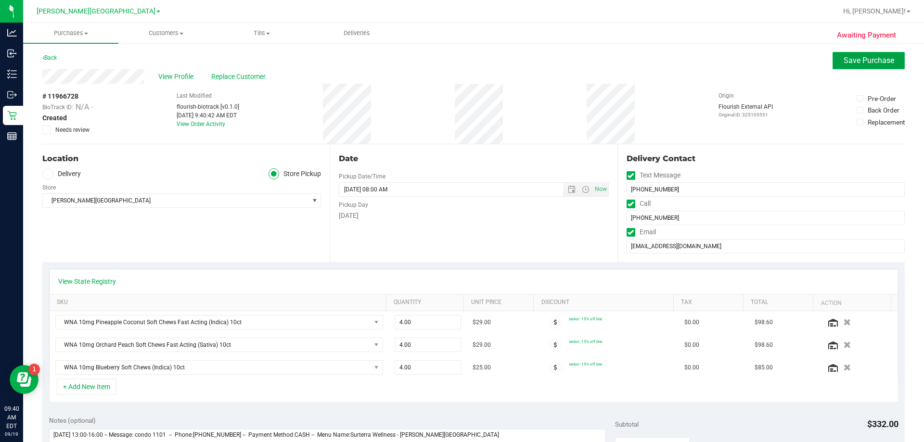
click at [446, 62] on span "Save Purchase" at bounding box center [868, 60] width 51 height 9
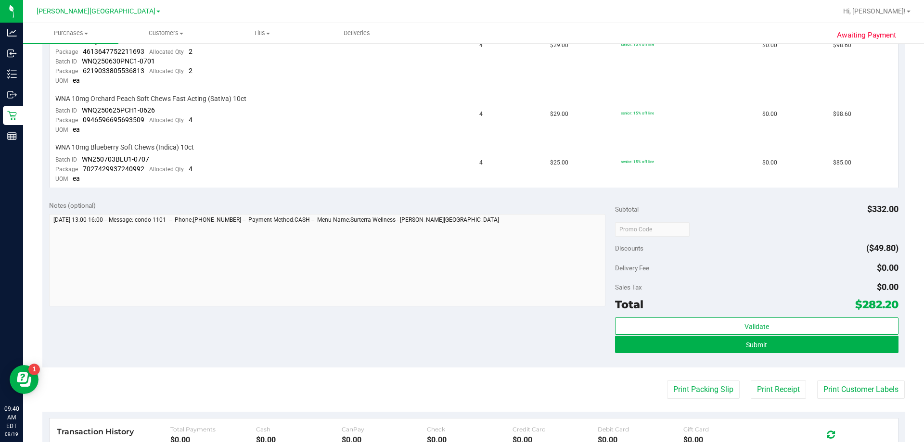
scroll to position [337, 0]
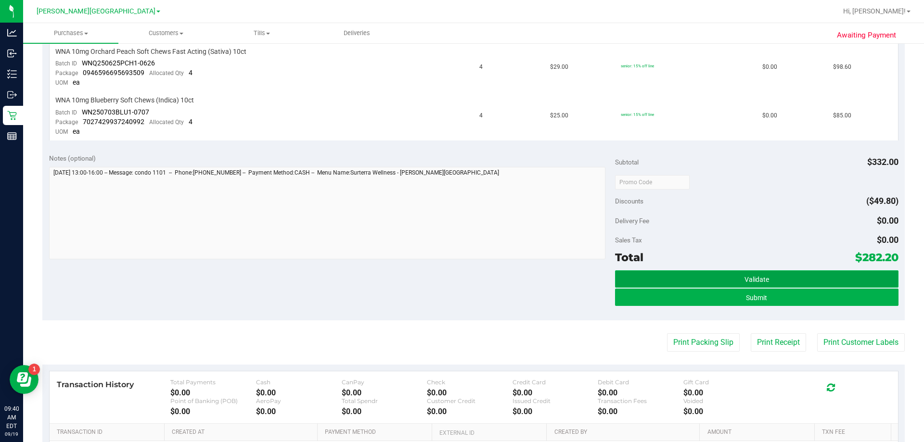
click at [446, 283] on button "Validate" at bounding box center [756, 278] width 283 height 17
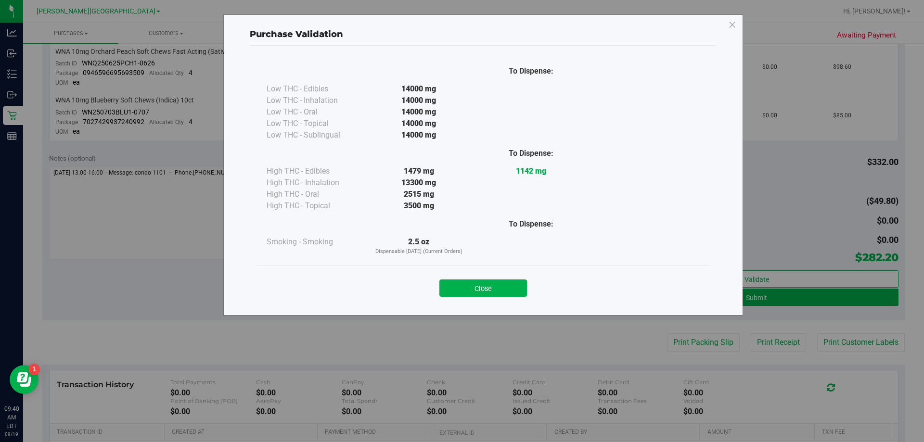
drag, startPoint x: 498, startPoint y: 288, endPoint x: 523, endPoint y: 287, distance: 24.6
click at [446, 287] on button "Close" at bounding box center [483, 287] width 88 height 17
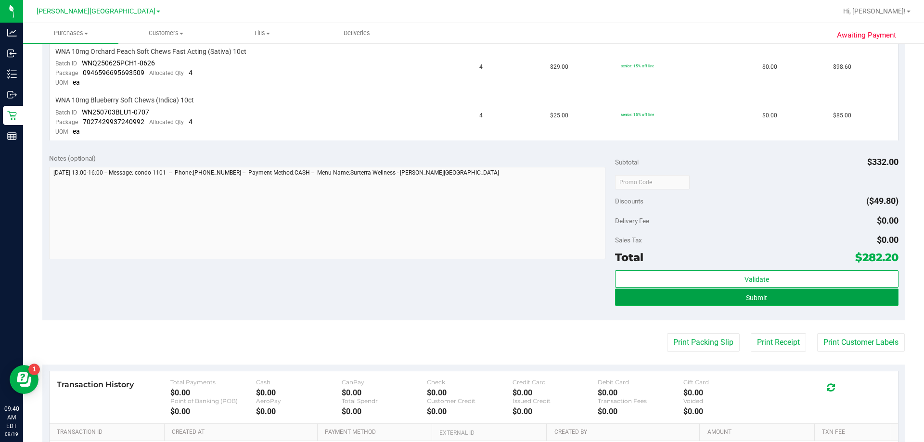
click at [446, 301] on span "Submit" at bounding box center [756, 298] width 21 height 8
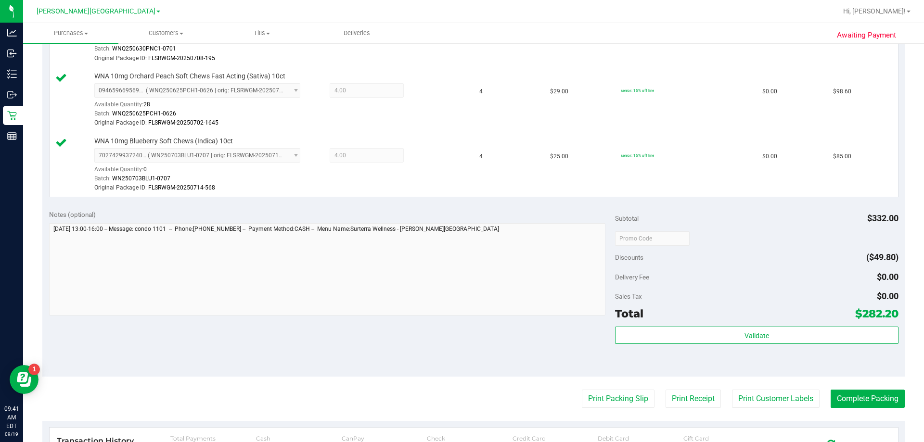
scroll to position [500, 0]
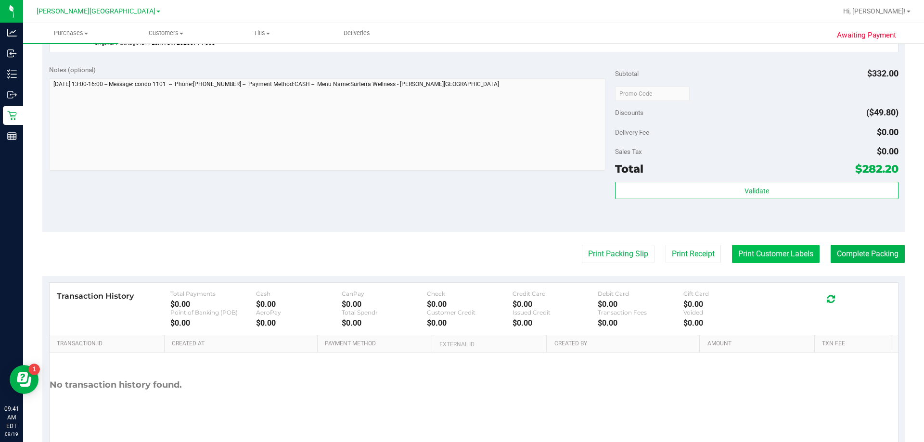
click at [446, 259] on button "Print Customer Labels" at bounding box center [776, 254] width 88 height 18
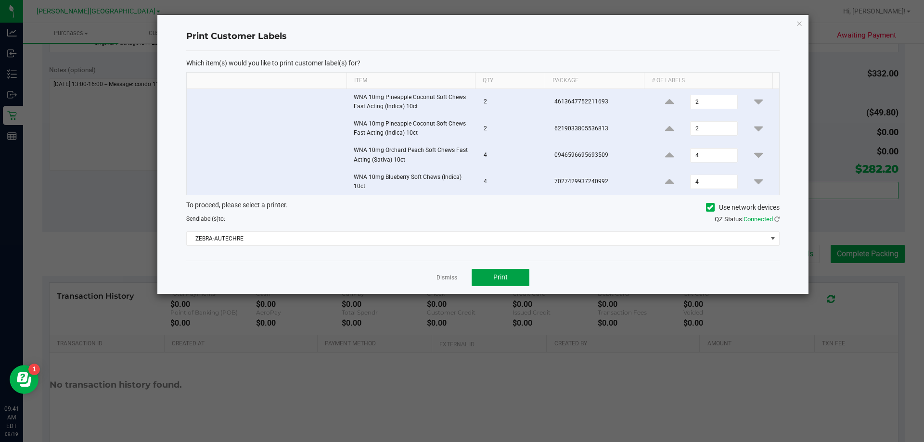
click at [446, 277] on span "Print" at bounding box center [500, 277] width 14 height 8
click at [446, 277] on link "Dismiss" at bounding box center [446, 278] width 21 height 8
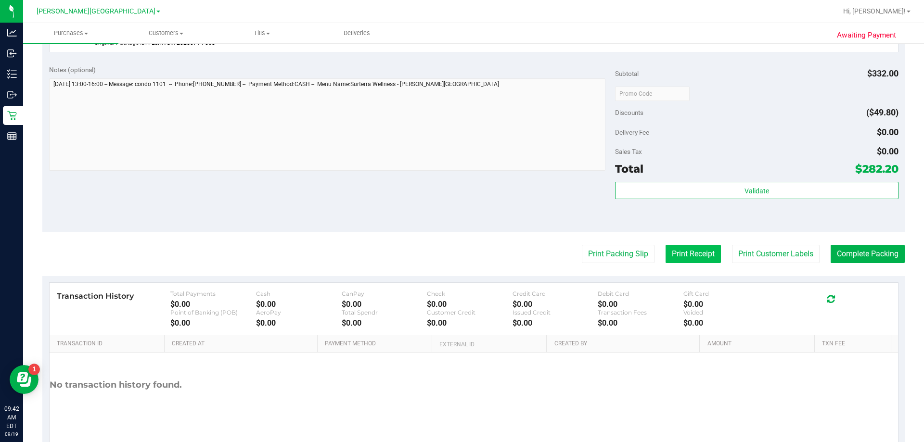
click at [446, 256] on button "Print Receipt" at bounding box center [692, 254] width 55 height 18
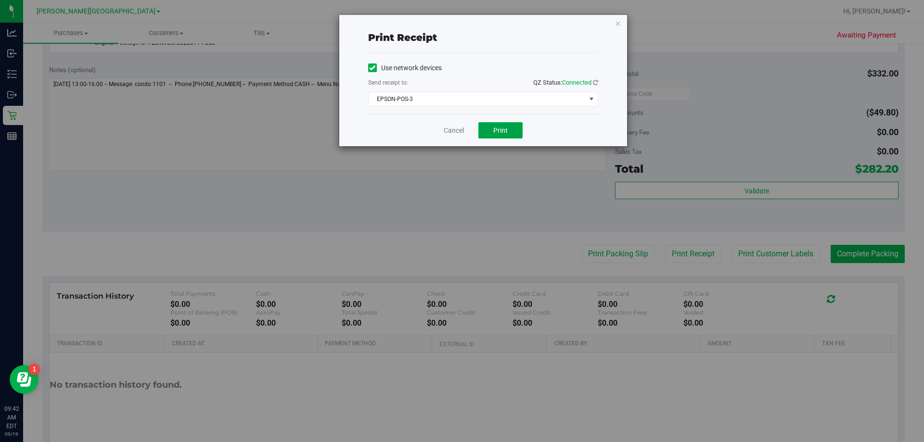
click at [446, 128] on span "Print" at bounding box center [500, 131] width 14 height 8
click at [446, 135] on button "Print" at bounding box center [500, 130] width 44 height 16
click at [446, 135] on div "Cancel Print" at bounding box center [483, 130] width 230 height 32
click at [446, 134] on link "Cancel" at bounding box center [454, 131] width 20 height 10
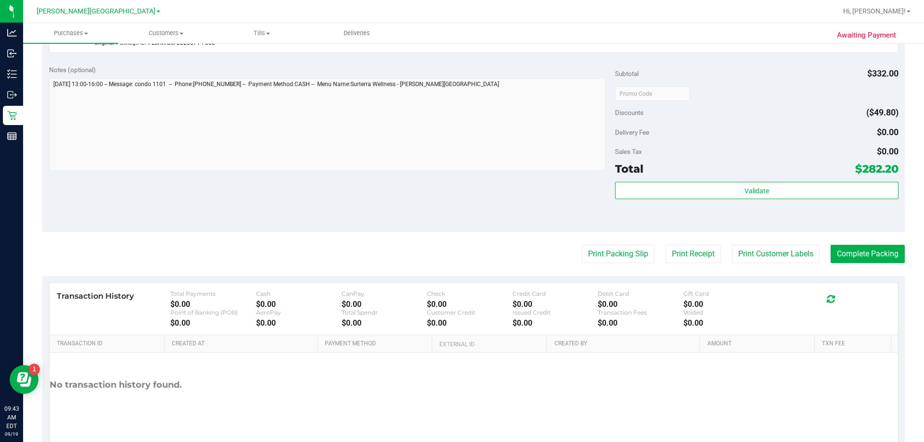
click at [446, 264] on purchase-details "Back Edit Purchase Cancel Purchase View Profile # 11966728 BioTrack ID: N/A - S…" at bounding box center [473, 4] width 862 height 904
click at [446, 258] on button "Print Packing Slip" at bounding box center [618, 254] width 73 height 18
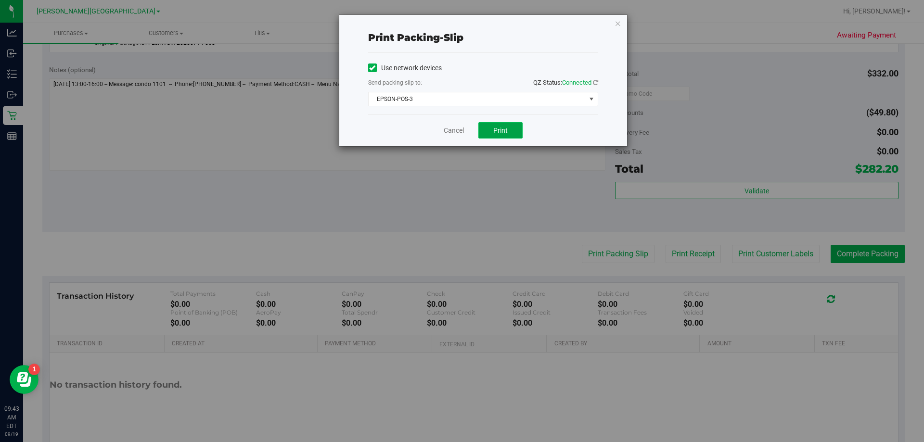
click at [446, 130] on button "Print" at bounding box center [500, 130] width 44 height 16
click at [446, 127] on link "Cancel" at bounding box center [454, 131] width 20 height 10
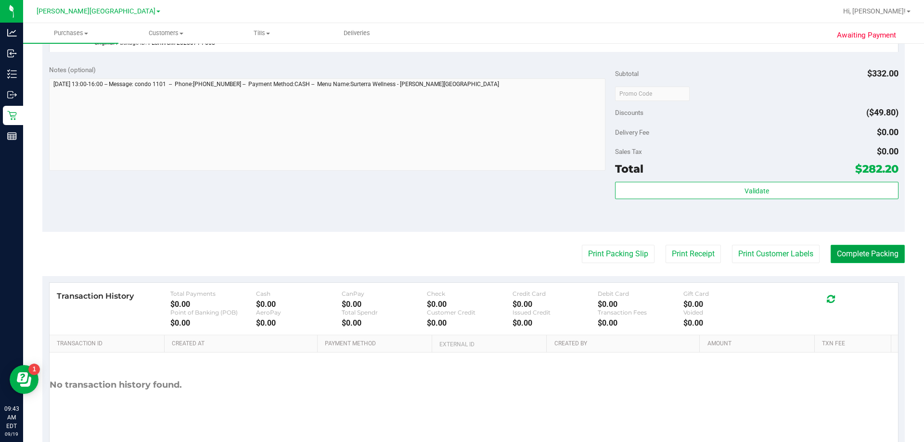
click at [446, 255] on button "Complete Packing" at bounding box center [867, 254] width 74 height 18
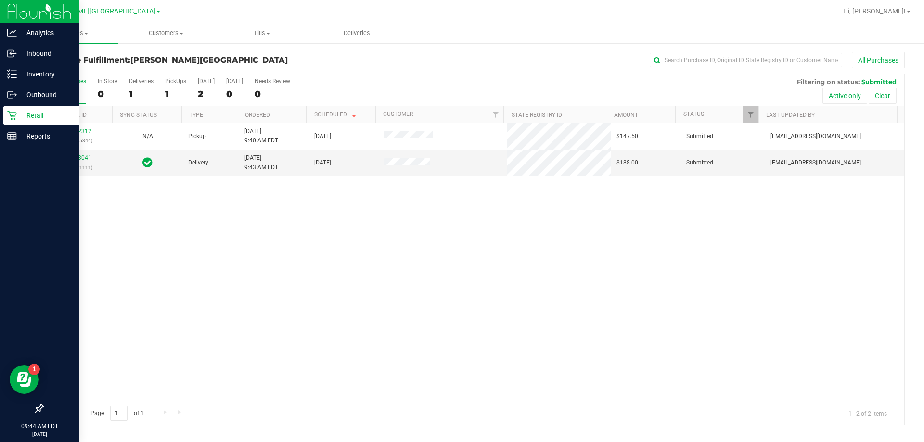
click at [38, 113] on p "Retail" at bounding box center [46, 116] width 58 height 12
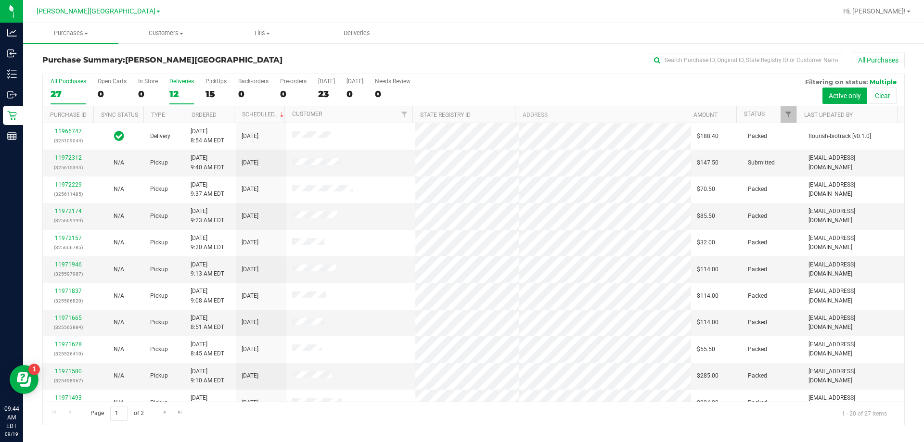
click at [179, 93] on div "12" at bounding box center [181, 94] width 25 height 11
click at [0, 0] on input "Deliveries 12" at bounding box center [0, 0] width 0 height 0
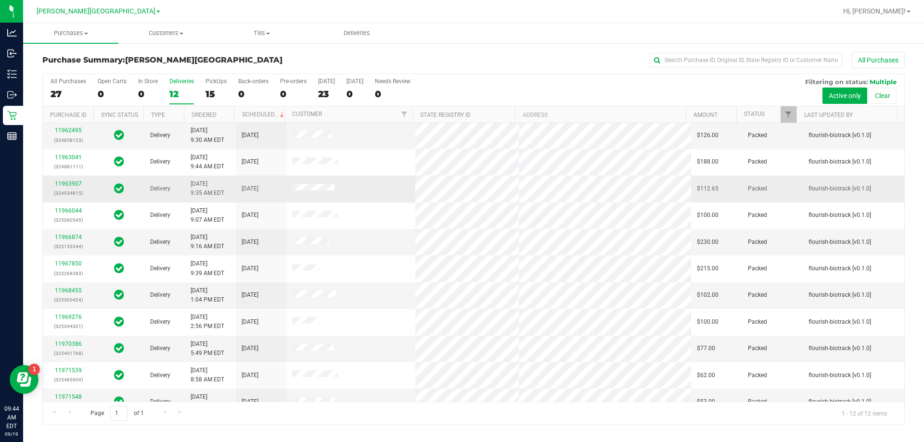
scroll to position [41, 0]
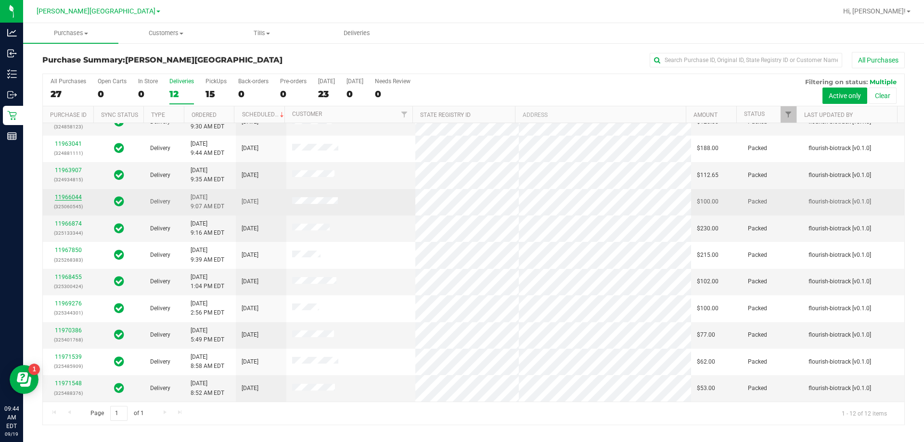
click at [70, 198] on link "11966044" at bounding box center [68, 197] width 27 height 7
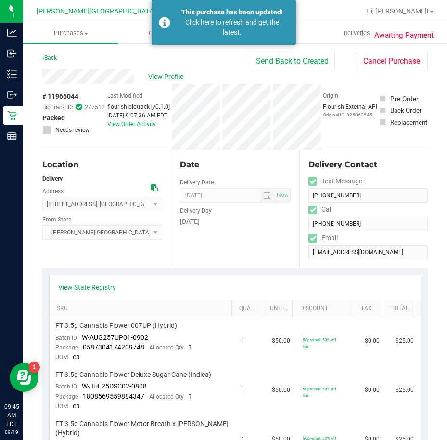
click at [231, 244] on div "Date Delivery Date [DATE] Now [DATE] 08:00 AM Now Delivery Day [DATE]" at bounding box center [235, 209] width 128 height 118
click at [229, 20] on div "Click here to refresh and get the latest." at bounding box center [232, 27] width 113 height 20
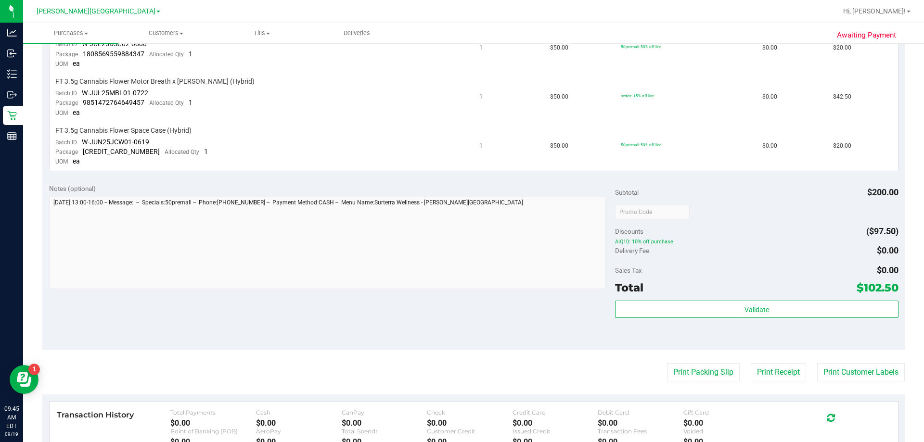
scroll to position [337, 0]
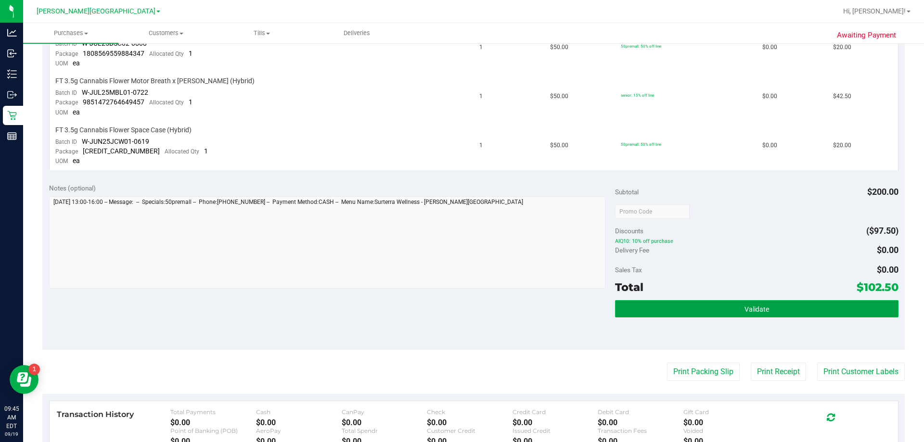
click at [446, 311] on span "Validate" at bounding box center [756, 309] width 25 height 8
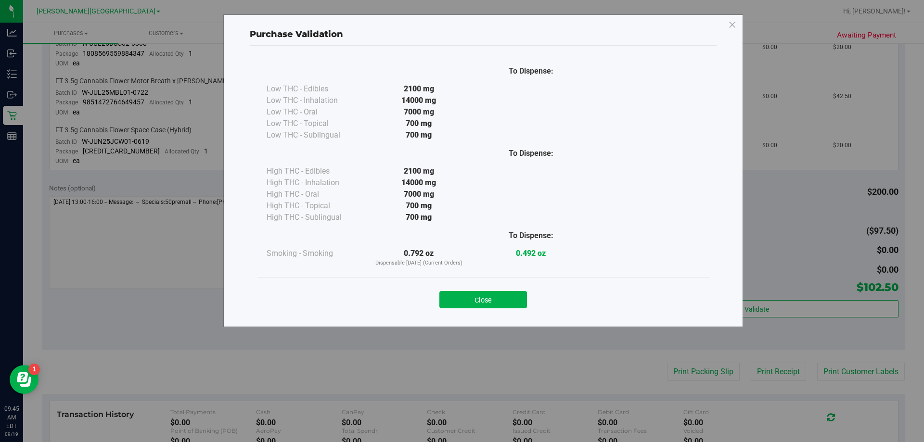
drag, startPoint x: 500, startPoint y: 306, endPoint x: 507, endPoint y: 306, distance: 7.7
click at [446, 306] on button "Close" at bounding box center [483, 299] width 88 height 17
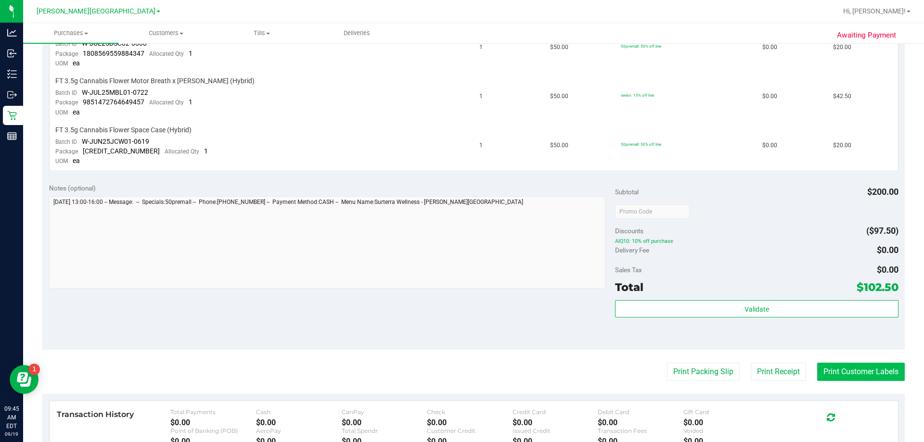
click at [446, 372] on button "Print Customer Labels" at bounding box center [861, 372] width 88 height 18
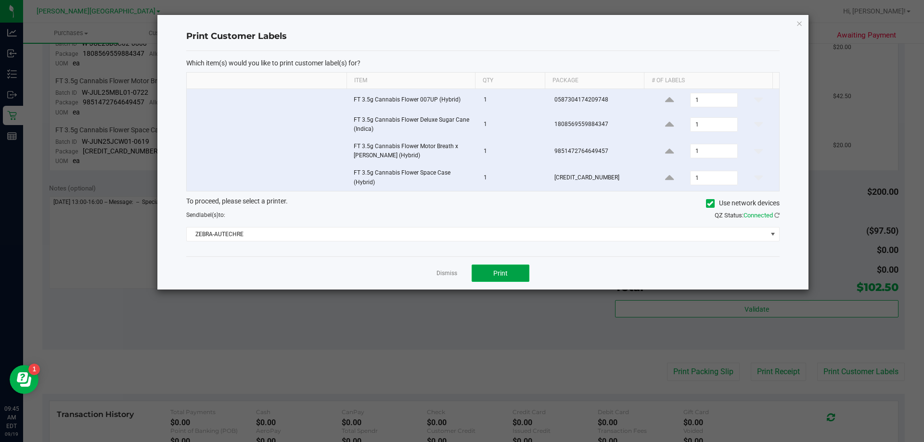
click at [446, 270] on button "Print" at bounding box center [500, 273] width 58 height 17
click at [434, 271] on div "Dismiss Print" at bounding box center [482, 272] width 593 height 33
click at [439, 270] on link "Dismiss" at bounding box center [446, 273] width 21 height 8
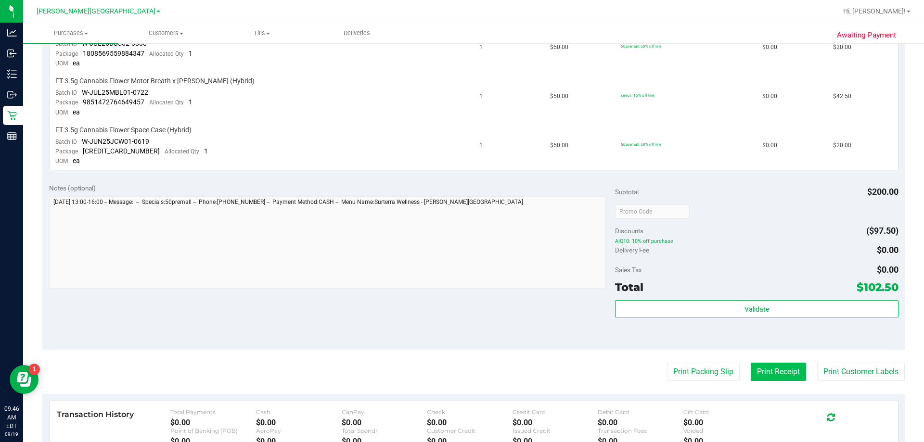
click at [446, 366] on button "Print Receipt" at bounding box center [777, 372] width 55 height 18
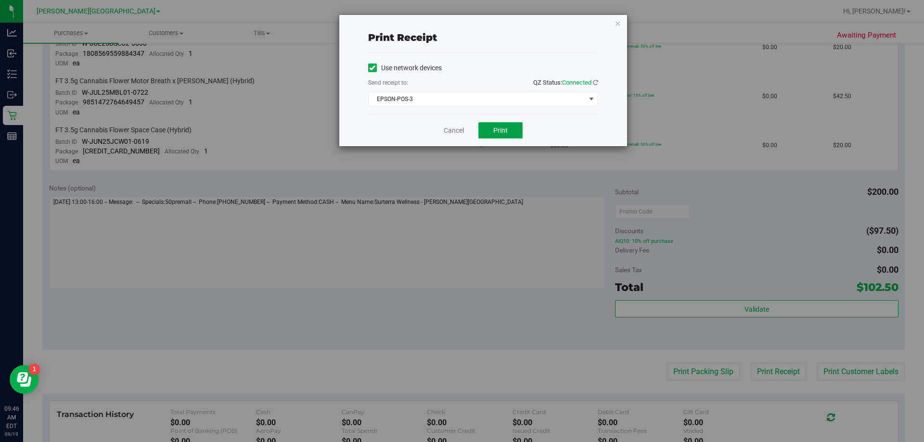
click at [446, 129] on span "Print" at bounding box center [500, 131] width 14 height 8
click at [446, 124] on button "Print" at bounding box center [500, 130] width 44 height 16
click at [445, 127] on link "Cancel" at bounding box center [454, 131] width 20 height 10
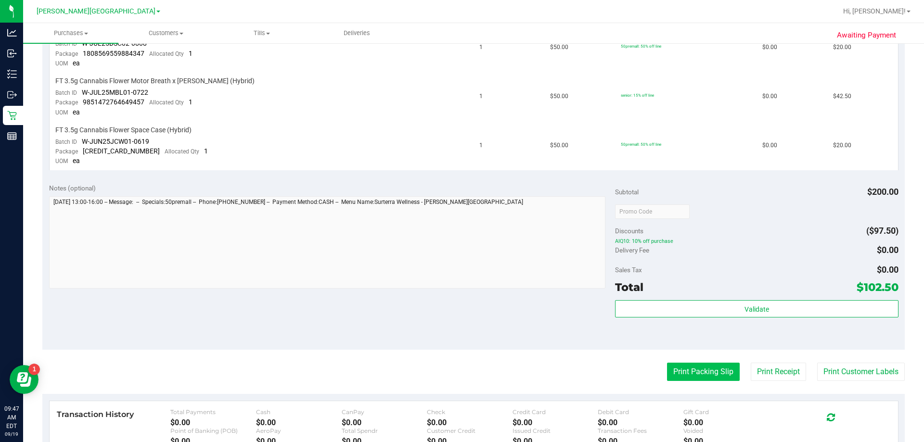
click at [446, 371] on button "Print Packing Slip" at bounding box center [703, 372] width 73 height 18
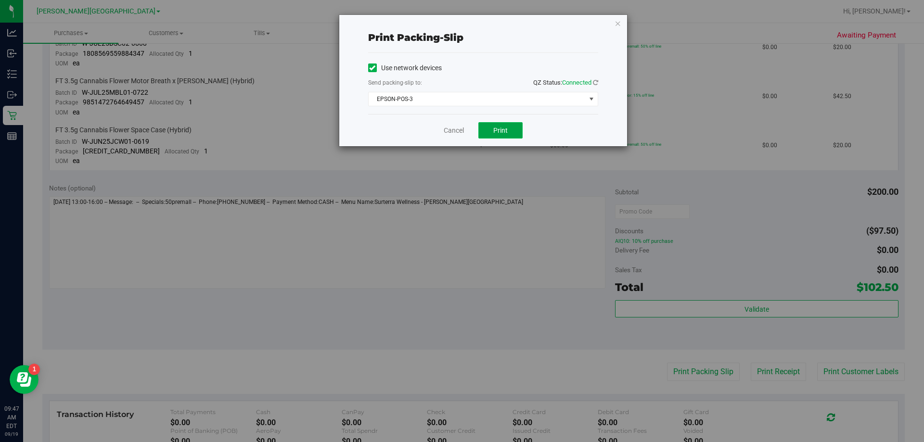
click at [446, 131] on button "Print" at bounding box center [500, 130] width 44 height 16
click at [446, 133] on link "Cancel" at bounding box center [454, 131] width 20 height 10
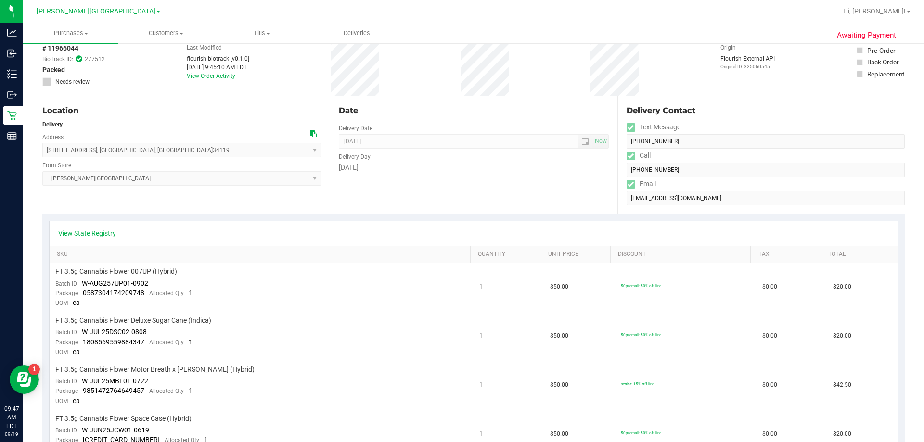
scroll to position [0, 0]
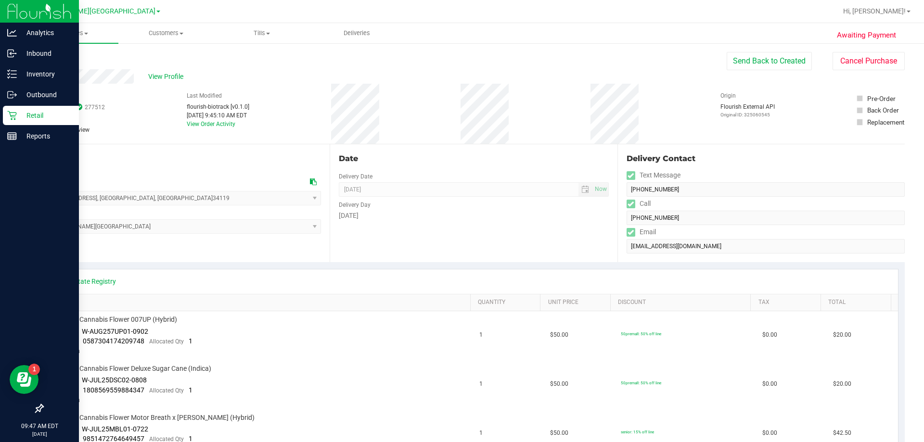
click at [19, 114] on p "Retail" at bounding box center [46, 116] width 58 height 12
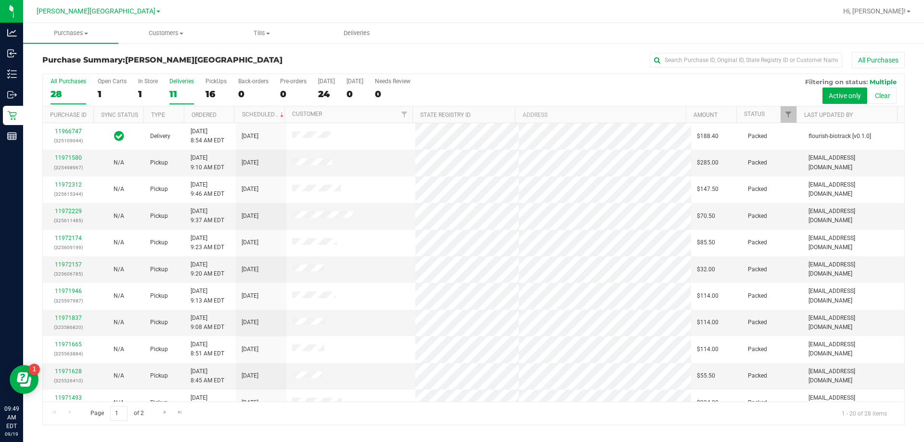
click at [172, 95] on div "11" at bounding box center [181, 94] width 25 height 11
click at [0, 0] on input "Deliveries 11" at bounding box center [0, 0] width 0 height 0
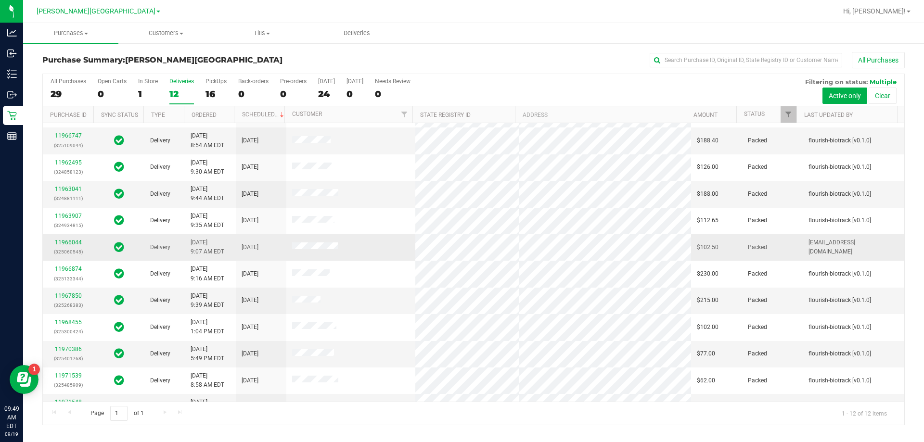
scroll to position [41, 0]
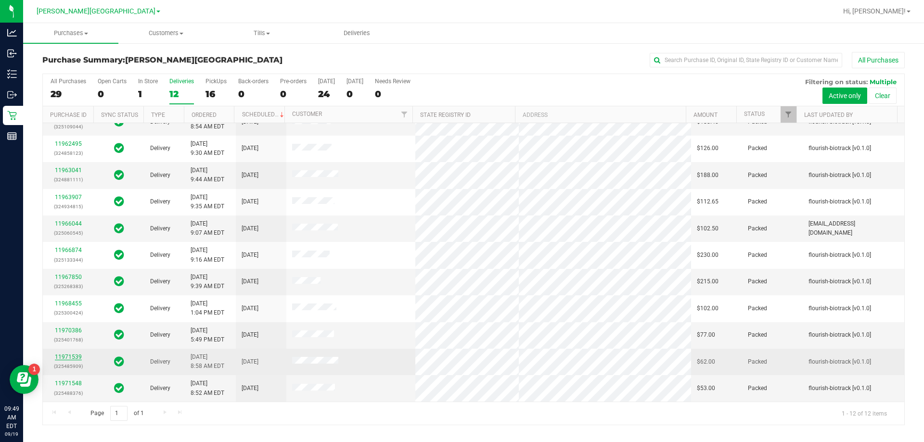
click at [77, 359] on link "11971539" at bounding box center [68, 357] width 27 height 7
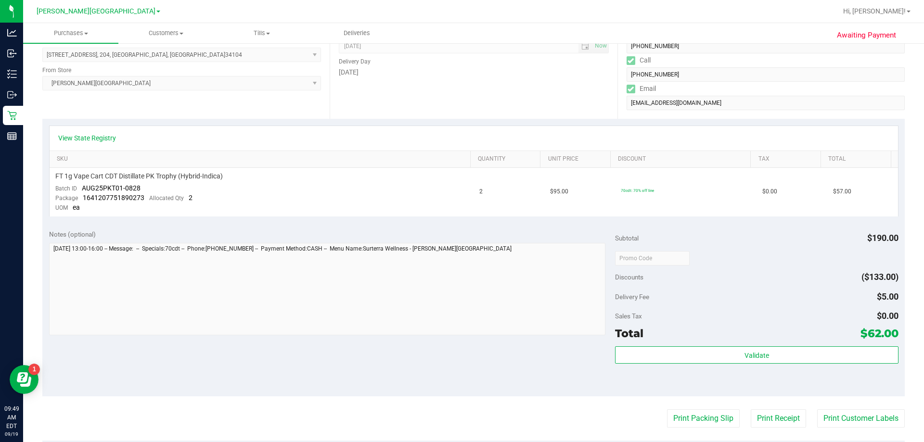
scroll to position [144, 0]
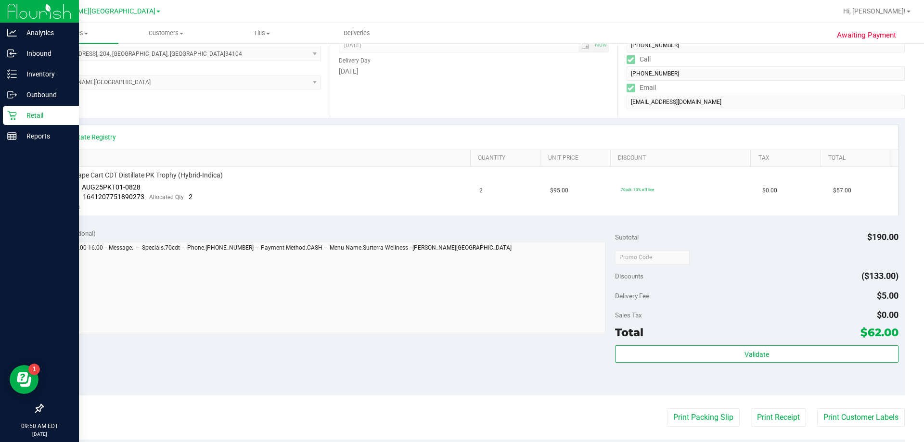
click at [36, 110] on p "Retail" at bounding box center [46, 116] width 58 height 12
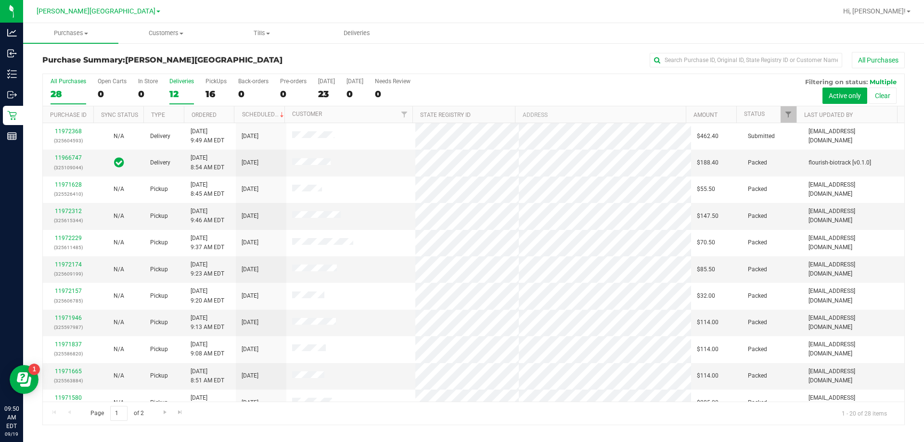
click at [169, 87] on label "Deliveries 12" at bounding box center [181, 91] width 25 height 26
click at [0, 0] on input "Deliveries 12" at bounding box center [0, 0] width 0 height 0
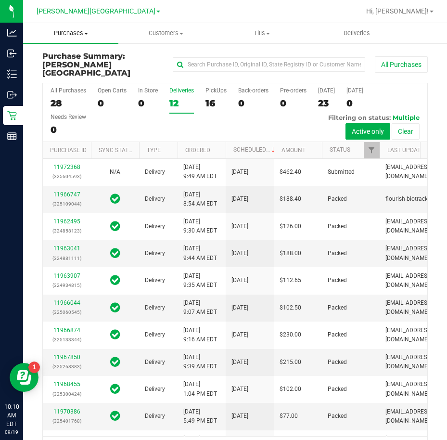
click at [88, 30] on span "Purchases" at bounding box center [70, 33] width 95 height 9
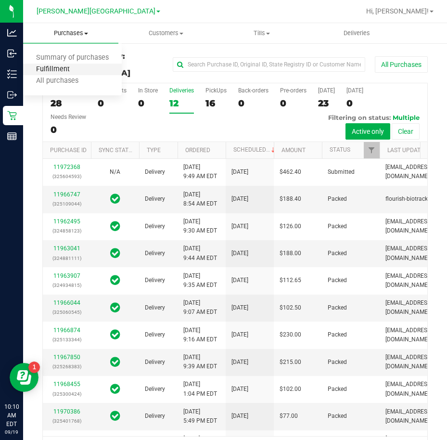
click at [80, 72] on span "Fulfillment" at bounding box center [53, 69] width 60 height 8
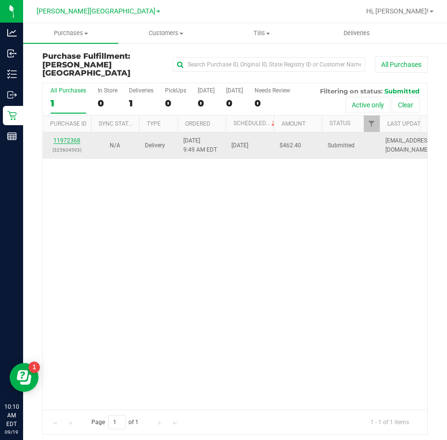
click at [62, 137] on link "11972368" at bounding box center [66, 140] width 27 height 7
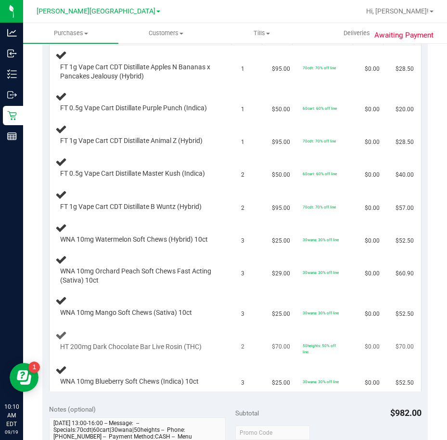
scroll to position [241, 0]
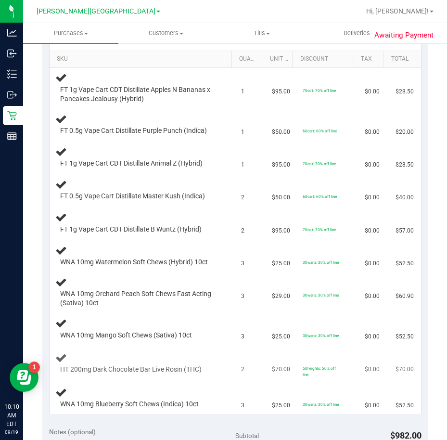
click at [246, 116] on td "1" at bounding box center [250, 124] width 31 height 33
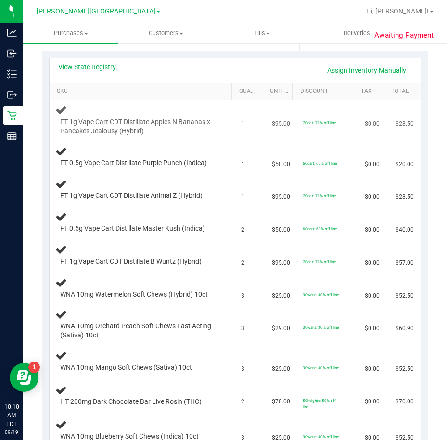
scroll to position [192, 0]
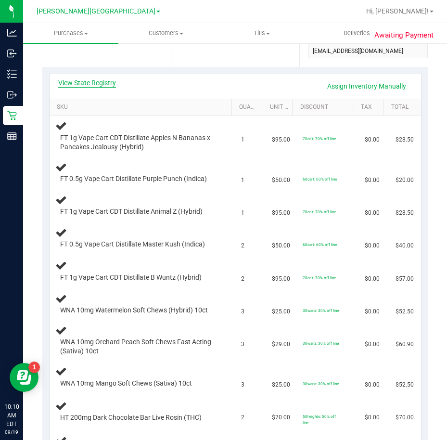
click at [74, 84] on link "View State Registry" at bounding box center [87, 83] width 58 height 10
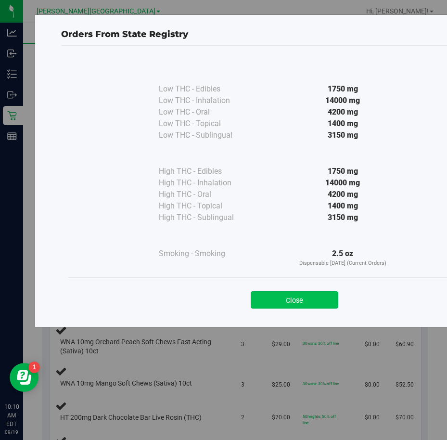
click at [270, 299] on button "Close" at bounding box center [295, 299] width 88 height 17
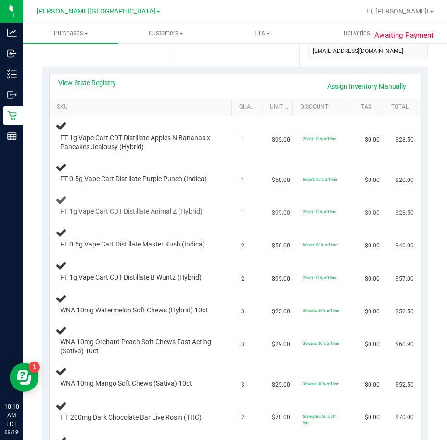
click at [251, 220] on td "1" at bounding box center [250, 205] width 31 height 33
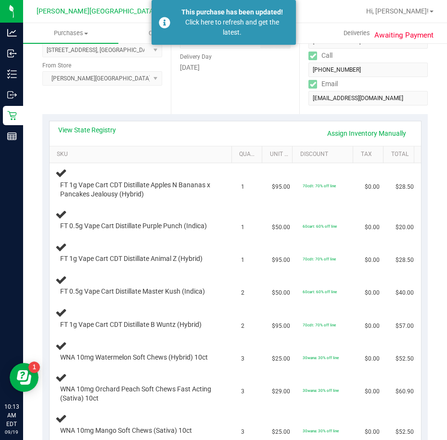
scroll to position [144, 0]
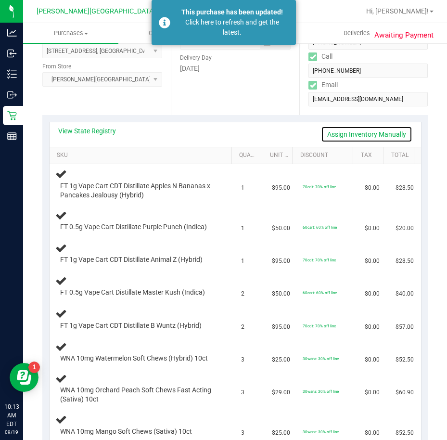
click at [376, 135] on link "Assign Inventory Manually" at bounding box center [366, 134] width 91 height 16
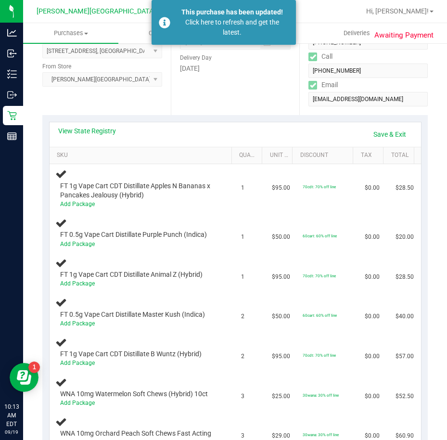
click at [375, 125] on div "View State Registry Save & Exit" at bounding box center [235, 134] width 371 height 25
click at [368, 136] on link "Save & Exit" at bounding box center [389, 134] width 45 height 16
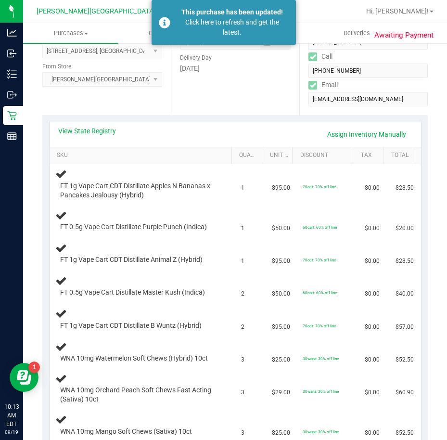
click at [206, 133] on div "View State Registry Assign Inventory Manually" at bounding box center [235, 134] width 354 height 16
click at [89, 132] on link "View State Registry" at bounding box center [87, 131] width 58 height 10
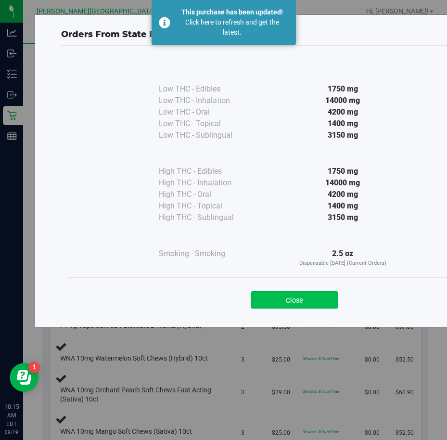
click at [280, 297] on button "Close" at bounding box center [295, 299] width 88 height 17
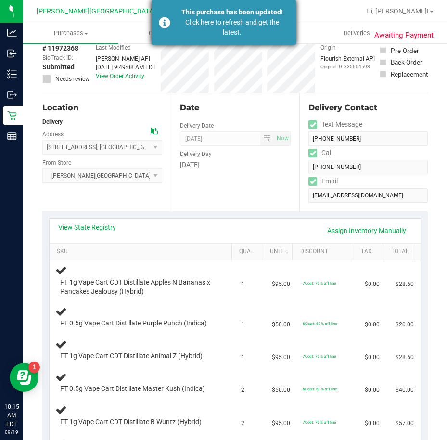
scroll to position [0, 0]
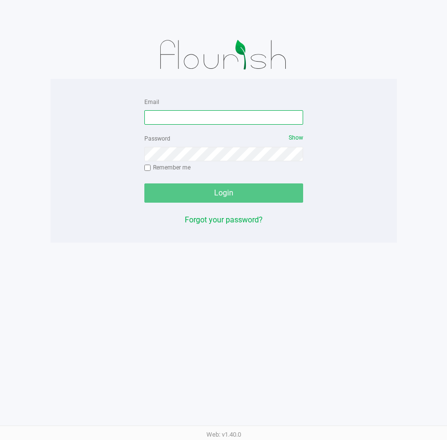
click at [173, 114] on input "Email" at bounding box center [223, 117] width 159 height 14
type input "[EMAIL_ADDRESS][DOMAIN_NAME]"
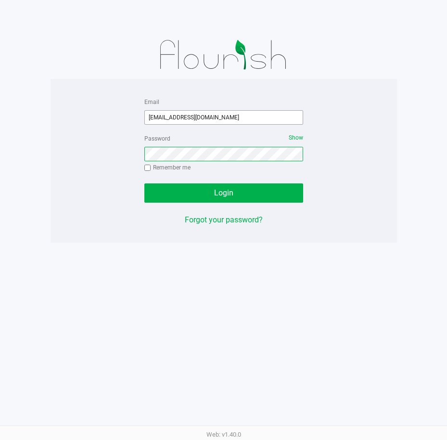
click at [144, 183] on button "Login" at bounding box center [223, 192] width 159 height 19
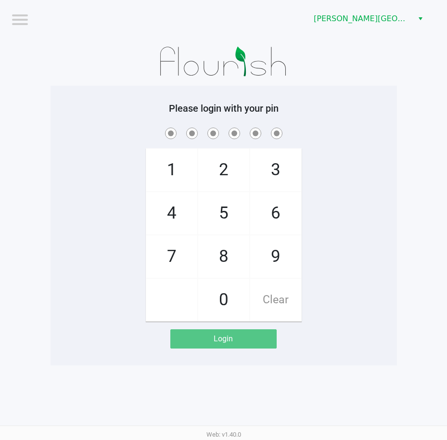
click at [77, 108] on h5 "Please login with your pin" at bounding box center [224, 108] width 332 height 12
drag, startPoint x: 356, startPoint y: 142, endPoint x: 381, endPoint y: 72, distance: 74.8
click at [356, 141] on div "1 4 7 2 5 8 0 3 6 9 Clear" at bounding box center [224, 224] width 346 height 196
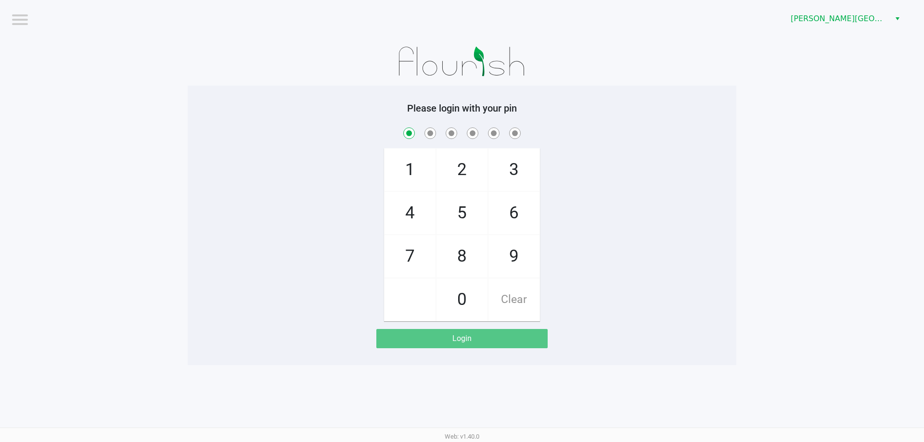
checkbox input "true"
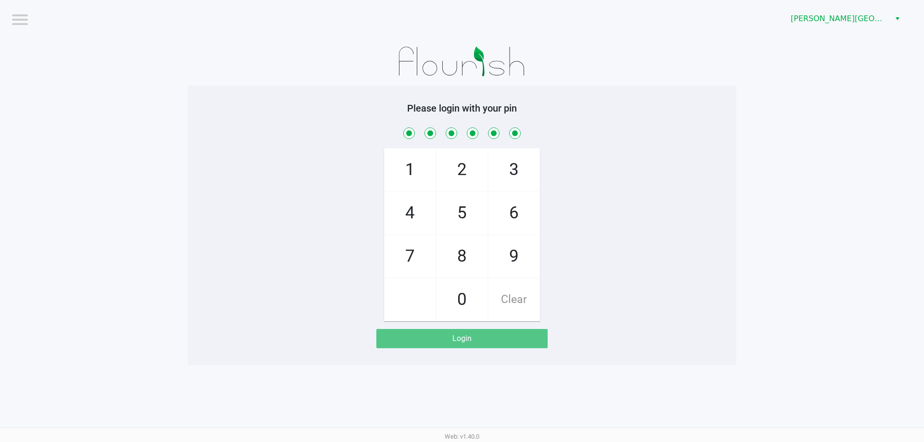
checkbox input "true"
